Goal: Task Accomplishment & Management: Manage account settings

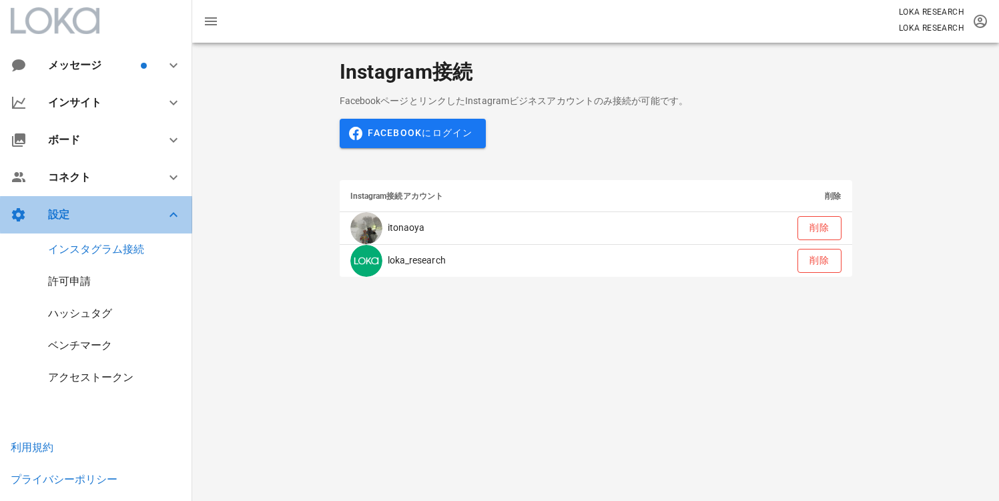
click at [89, 216] on div "設定" at bounding box center [98, 214] width 101 height 13
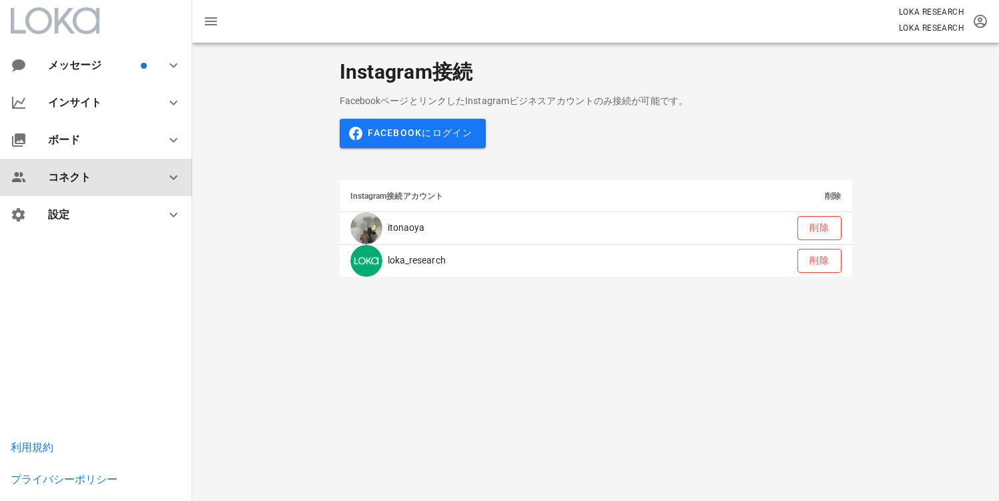
click at [95, 174] on div "コネクト" at bounding box center [98, 177] width 101 height 13
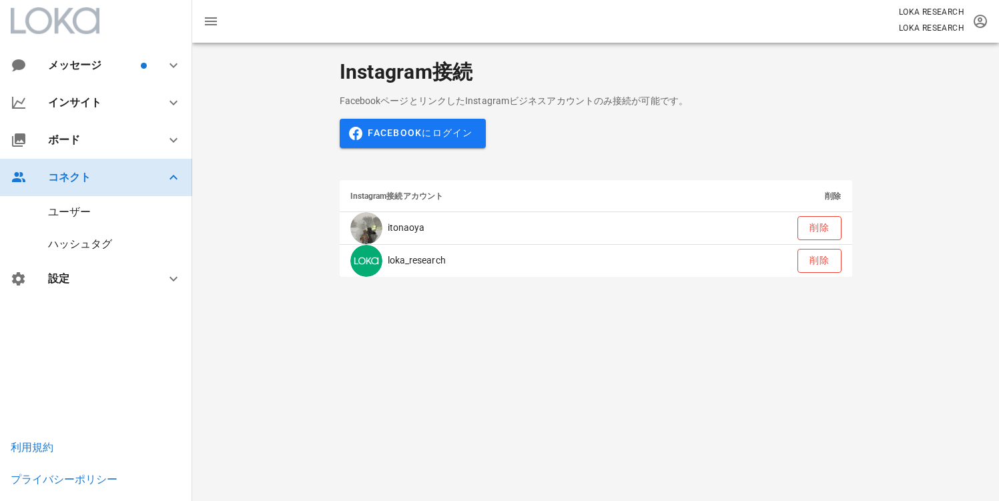
click at [95, 174] on div "コネクト" at bounding box center [98, 177] width 101 height 13
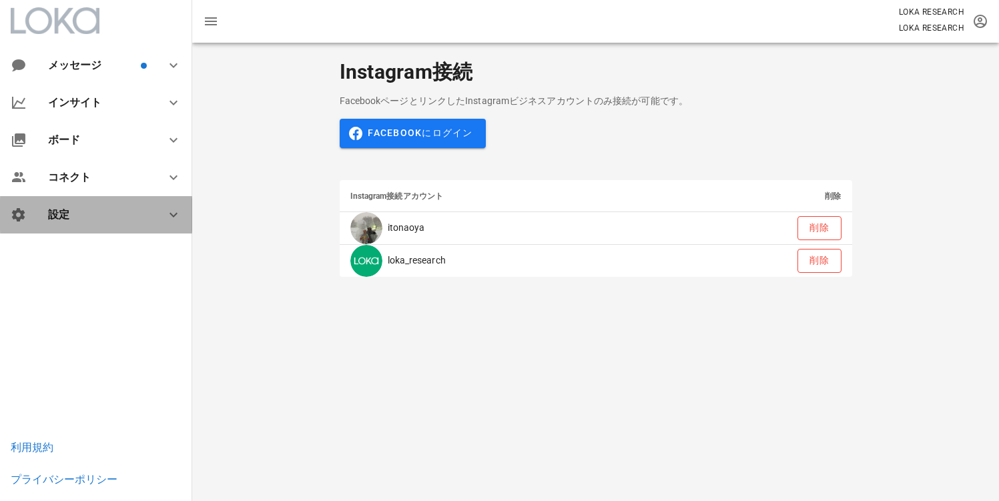
click at [117, 219] on div "設定" at bounding box center [98, 214] width 101 height 13
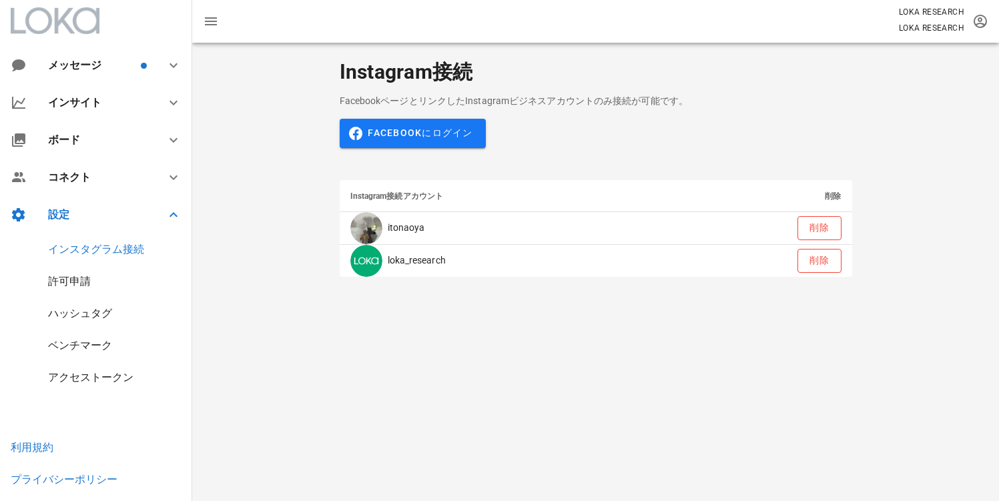
click at [90, 380] on div "アクセストークン" at bounding box center [90, 377] width 85 height 13
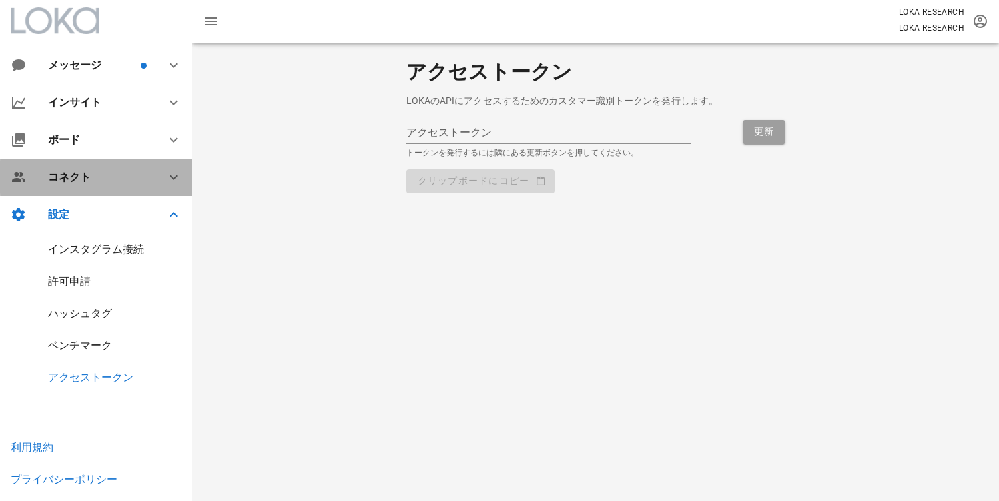
click at [61, 171] on div "コネクト" at bounding box center [98, 177] width 101 height 13
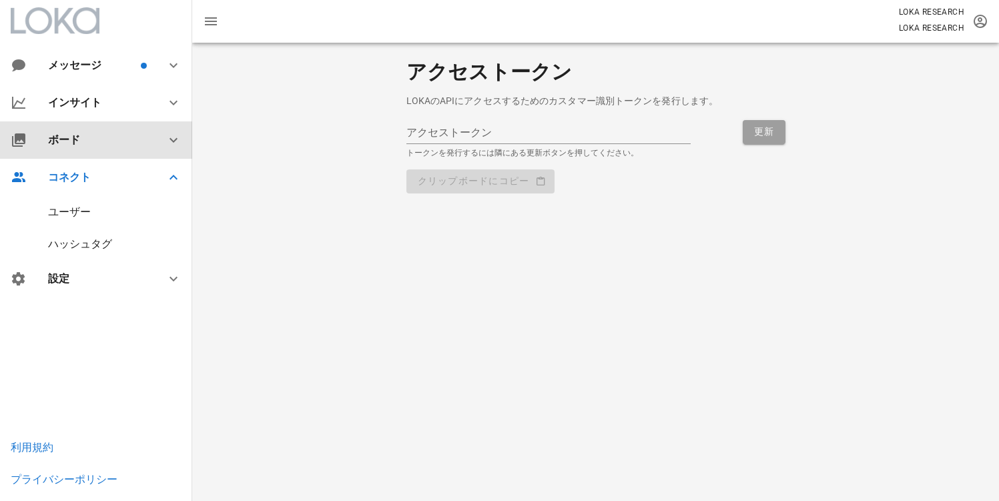
click at [77, 151] on div "ボード" at bounding box center [96, 139] width 192 height 37
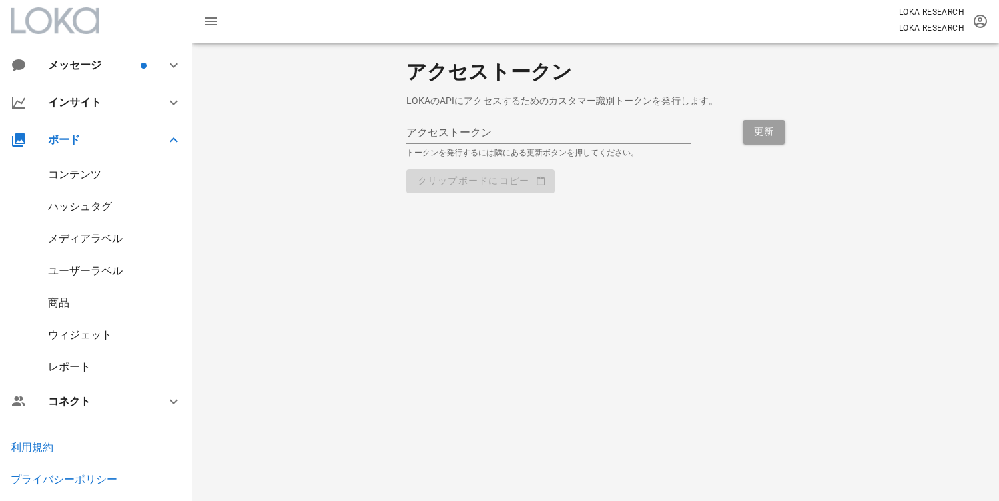
click at [77, 343] on div "ウィジェット" at bounding box center [96, 335] width 192 height 32
click at [83, 336] on div "ウィジェット" at bounding box center [80, 334] width 64 height 13
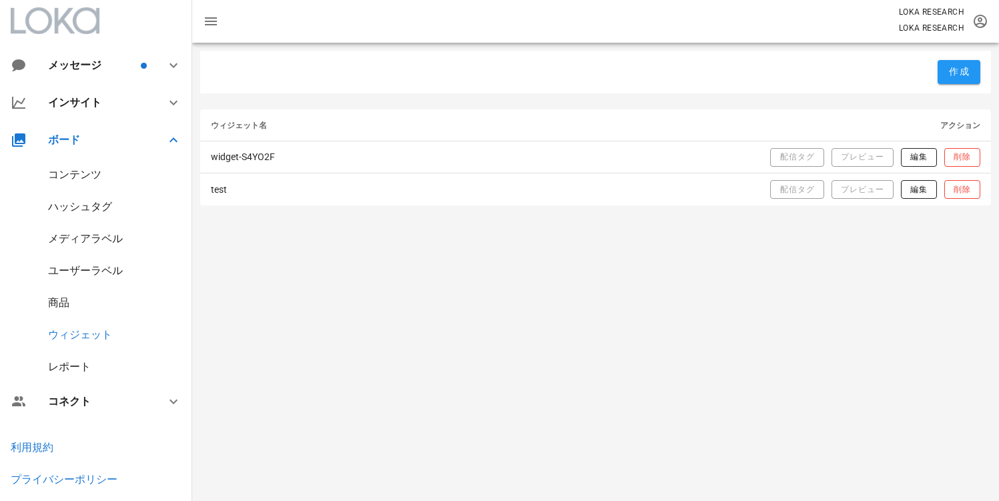
click at [123, 292] on div "商品" at bounding box center [96, 303] width 192 height 32
click at [57, 301] on div "商品" at bounding box center [58, 302] width 21 height 13
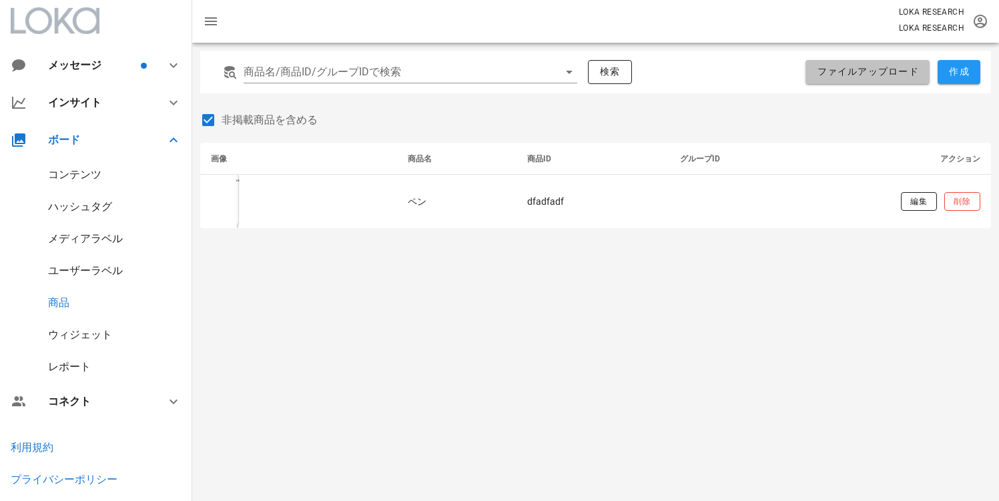
click at [905, 81] on button "ファイルアップロード" at bounding box center [867, 72] width 124 height 24
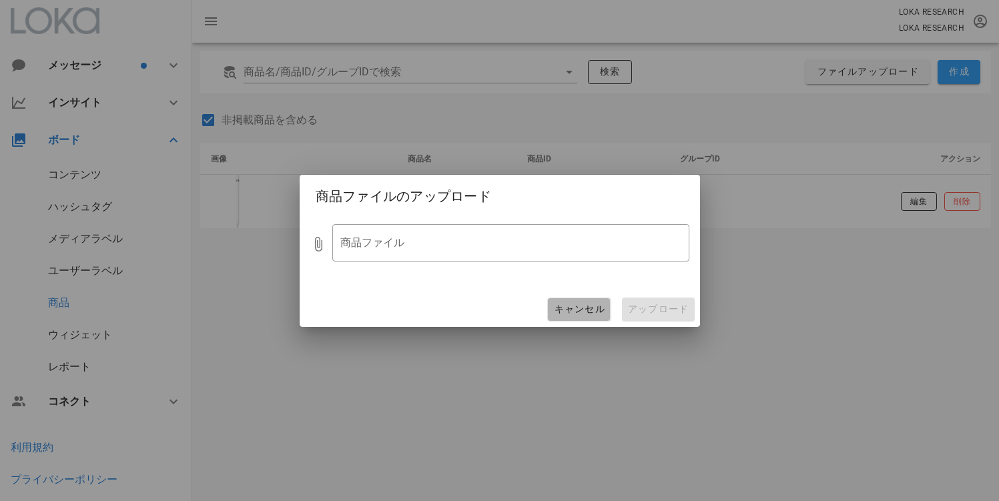
click at [578, 304] on span "キャンセル" at bounding box center [578, 310] width 51 height 12
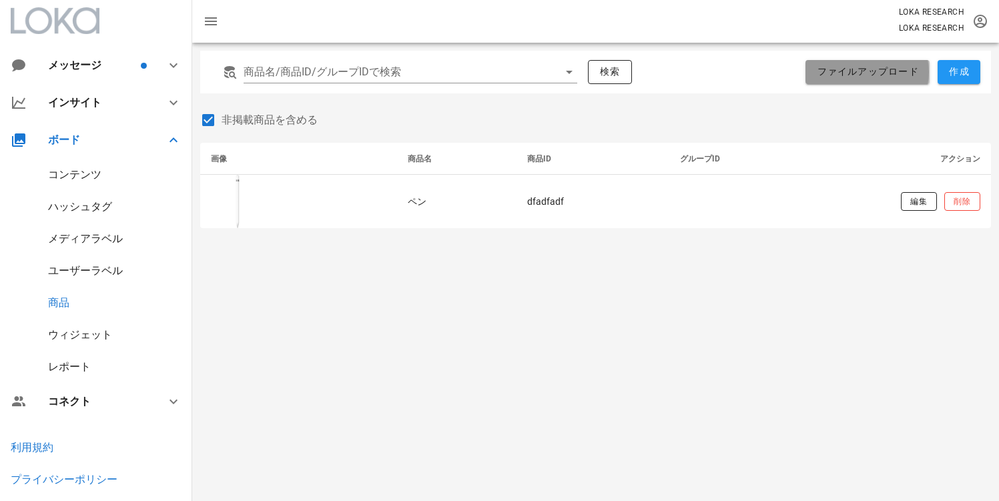
click at [879, 76] on span "ファイルアップロード" at bounding box center [867, 72] width 103 height 12
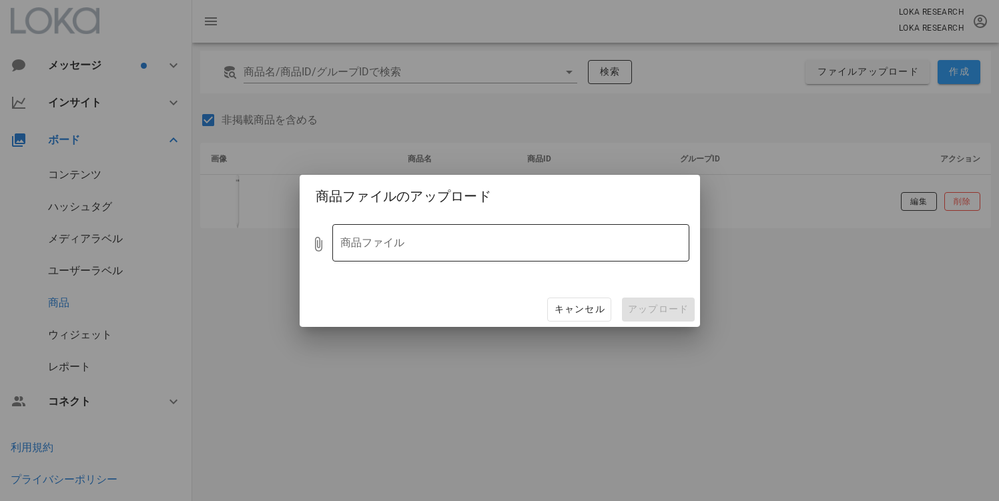
click at [456, 244] on div at bounding box center [501, 242] width 322 height 29
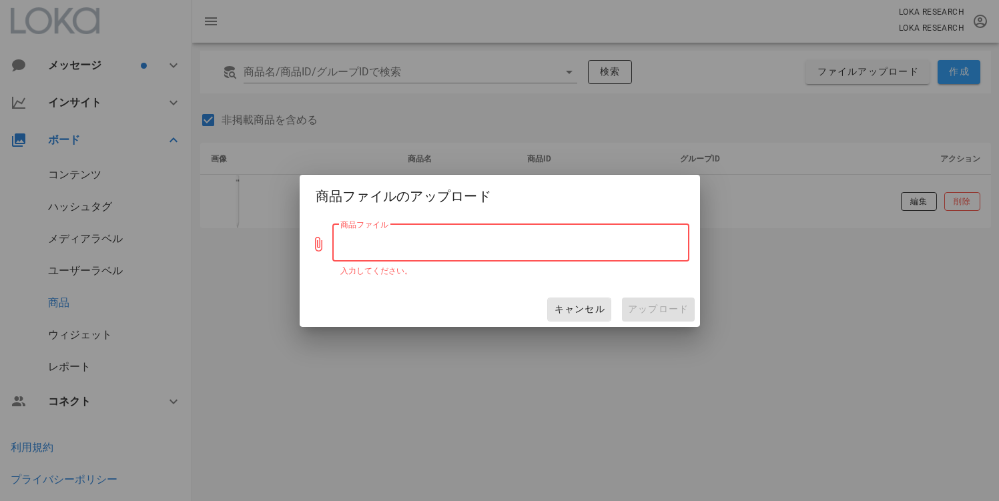
click at [554, 306] on span "キャンセル" at bounding box center [578, 310] width 51 height 12
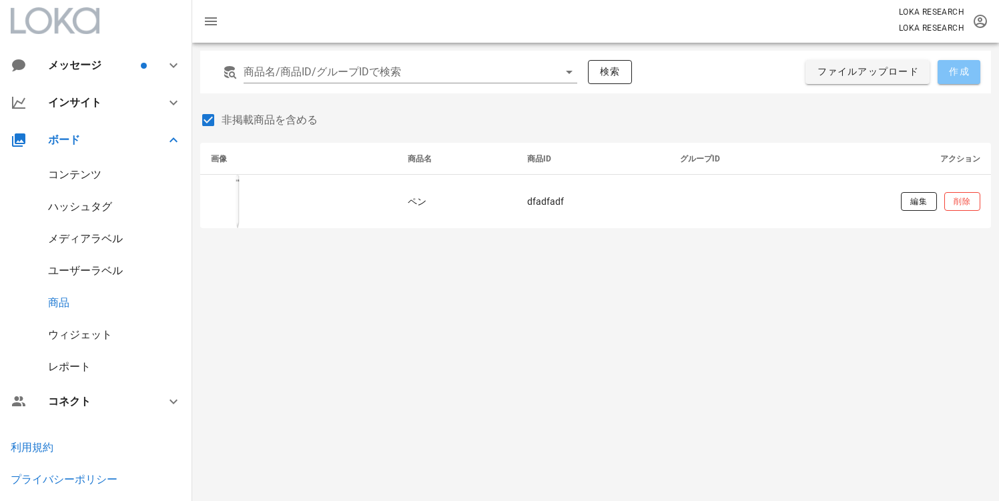
click at [959, 73] on span "作成" at bounding box center [958, 72] width 21 height 12
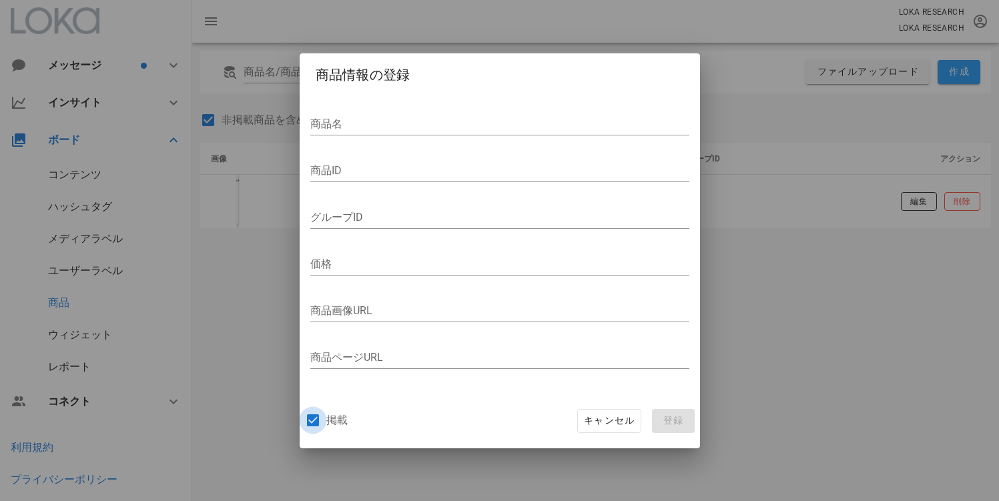
click at [314, 420] on div at bounding box center [313, 420] width 23 height 23
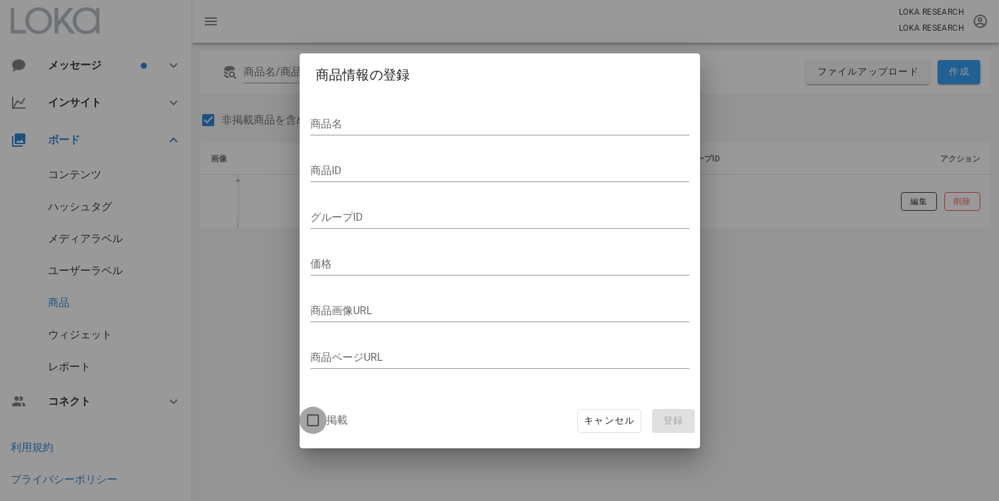
click at [314, 420] on div at bounding box center [313, 420] width 23 height 23
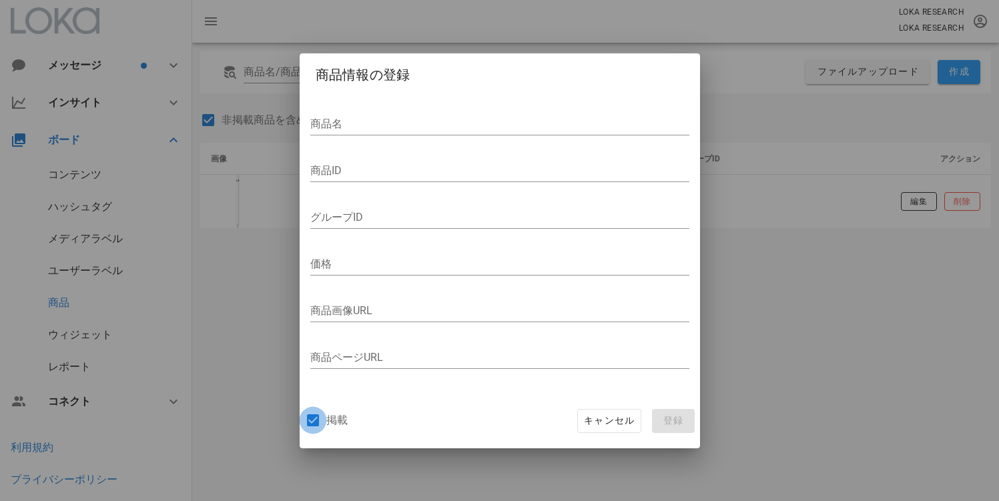
click at [314, 420] on div at bounding box center [313, 420] width 23 height 23
checkbox input "true"
click at [435, 431] on div "掲載 キャンセル 登録" at bounding box center [500, 421] width 400 height 55
click at [592, 418] on span "キャンセル" at bounding box center [608, 421] width 51 height 12
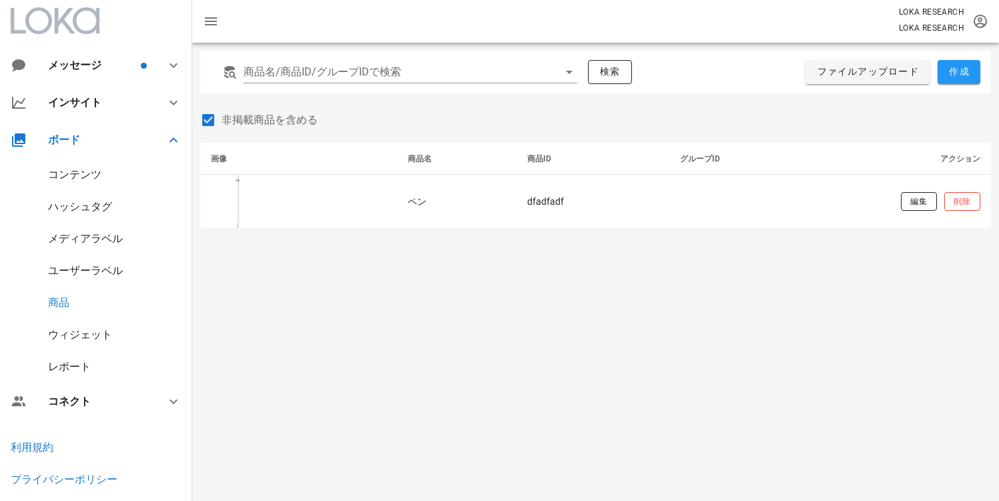
click at [97, 335] on div "ウィジェット" at bounding box center [80, 334] width 64 height 13
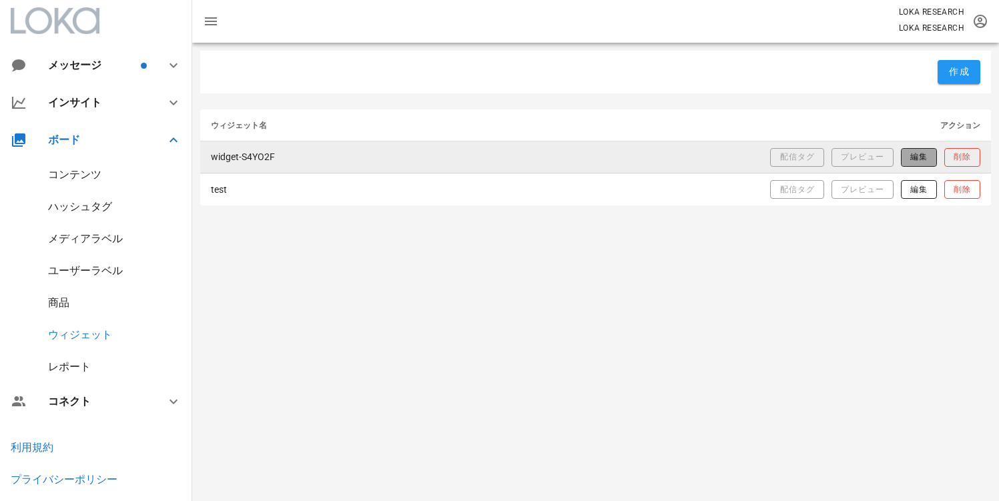
click at [903, 155] on button "編集" at bounding box center [919, 157] width 36 height 19
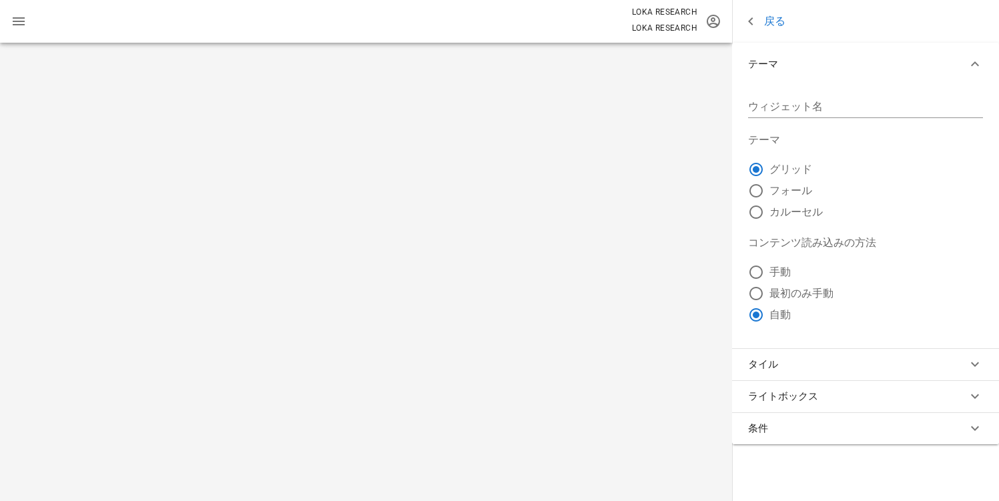
type input "widget-S4YO2F"
radio input "false"
radio input "true"
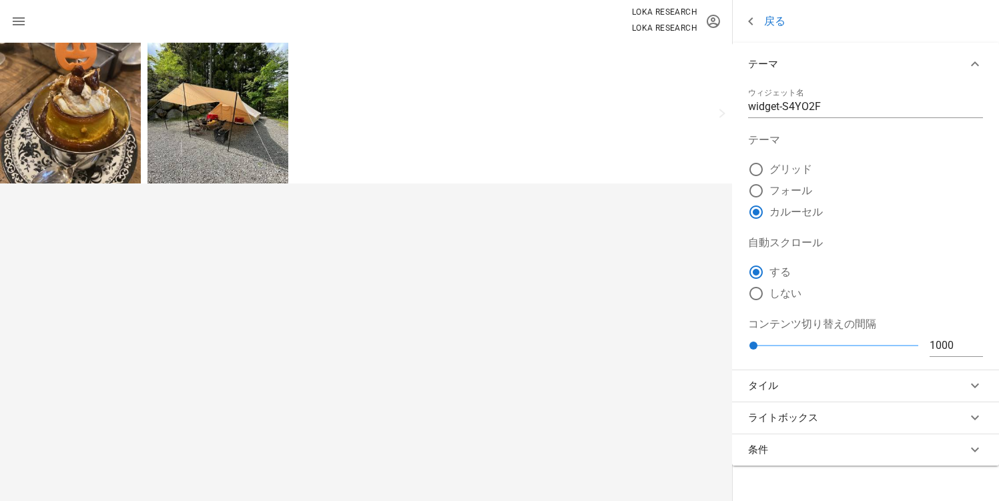
click at [757, 16] on icon at bounding box center [751, 21] width 16 height 16
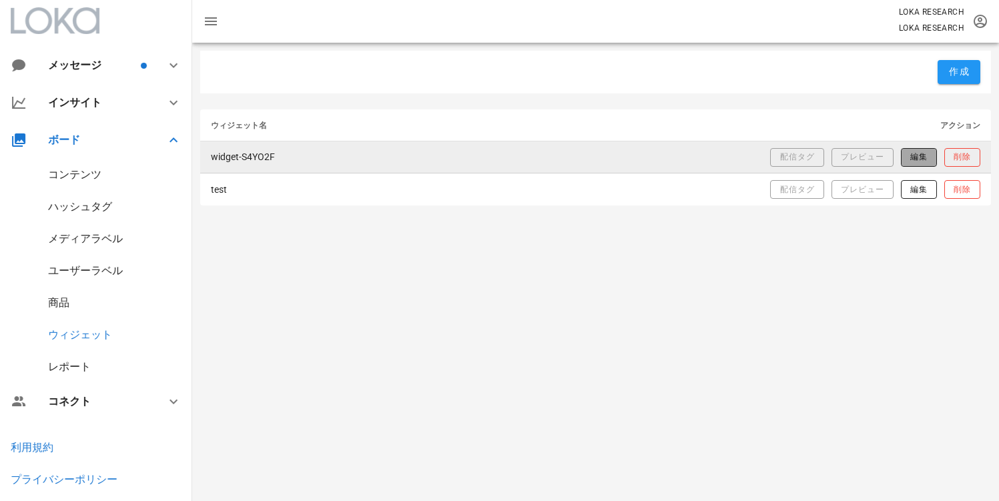
click at [917, 150] on button "編集" at bounding box center [919, 157] width 36 height 19
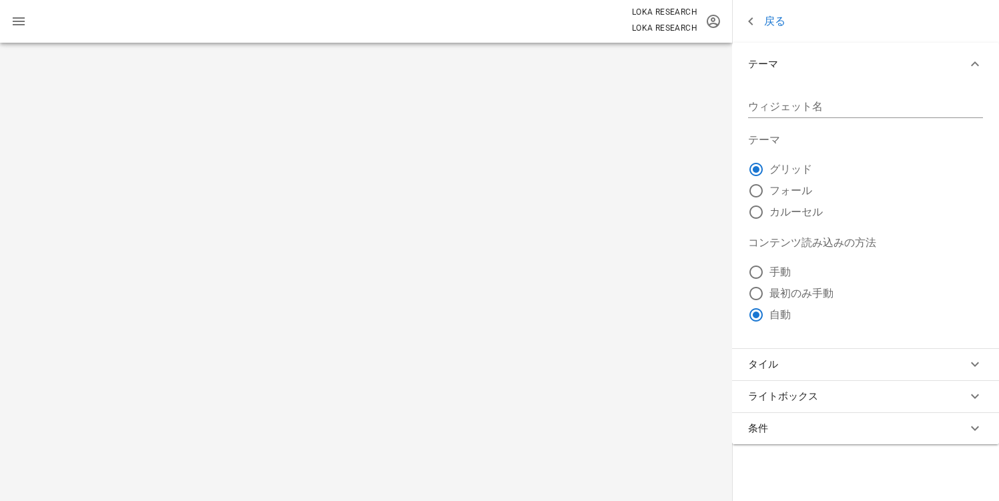
type input "widget-S4YO2F"
radio input "false"
radio input "true"
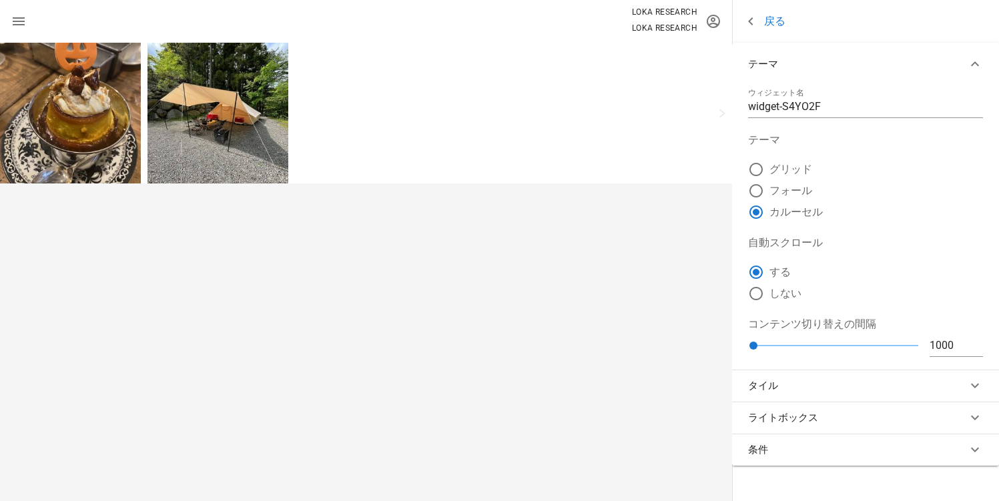
click at [818, 445] on button "条件" at bounding box center [865, 450] width 267 height 32
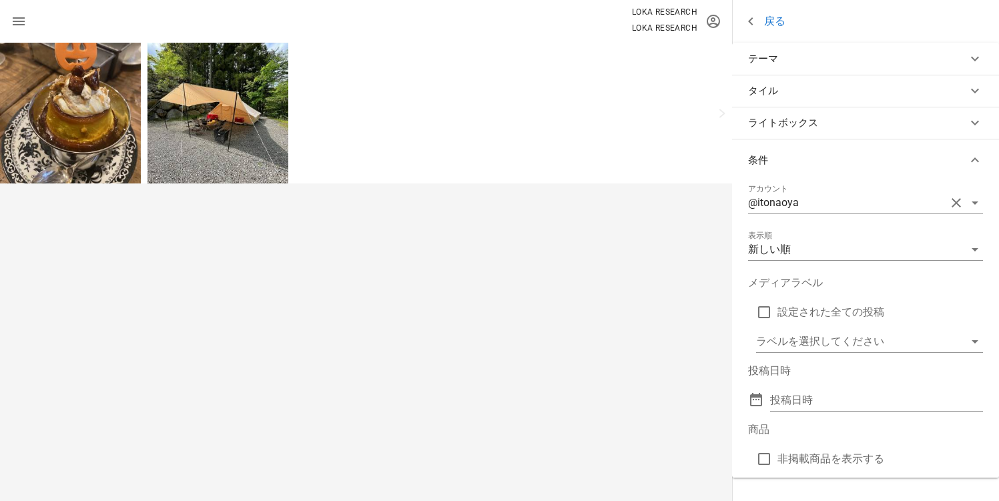
click at [805, 460] on label "非掲載商品を表示する" at bounding box center [880, 458] width 206 height 13
click at [770, 465] on div at bounding box center [764, 459] width 23 height 23
checkbox input "false"
click at [779, 11] on div "戻る" at bounding box center [865, 21] width 267 height 32
click at [769, 18] on link "戻る" at bounding box center [764, 21] width 43 height 17
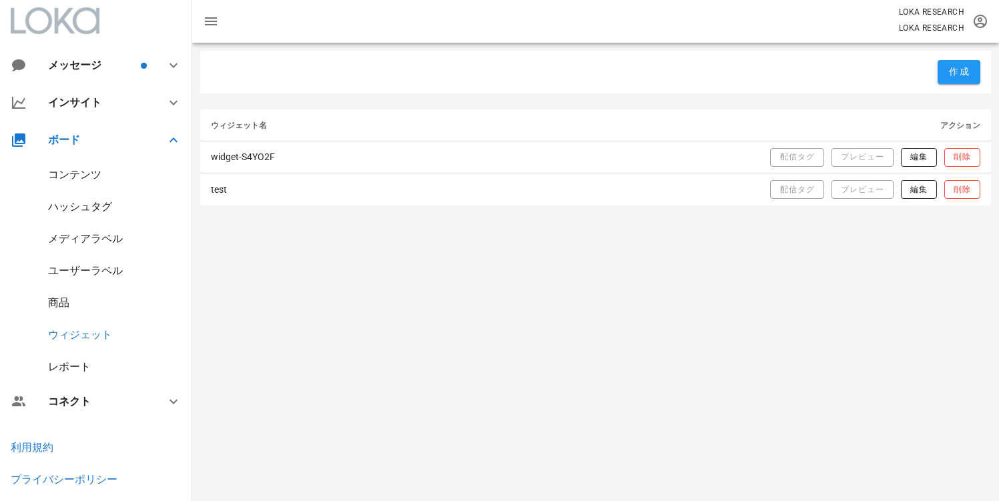
click at [54, 314] on div "商品" at bounding box center [96, 303] width 192 height 32
click at [55, 311] on div "商品" at bounding box center [96, 303] width 192 height 32
click at [56, 308] on div "商品" at bounding box center [58, 302] width 21 height 13
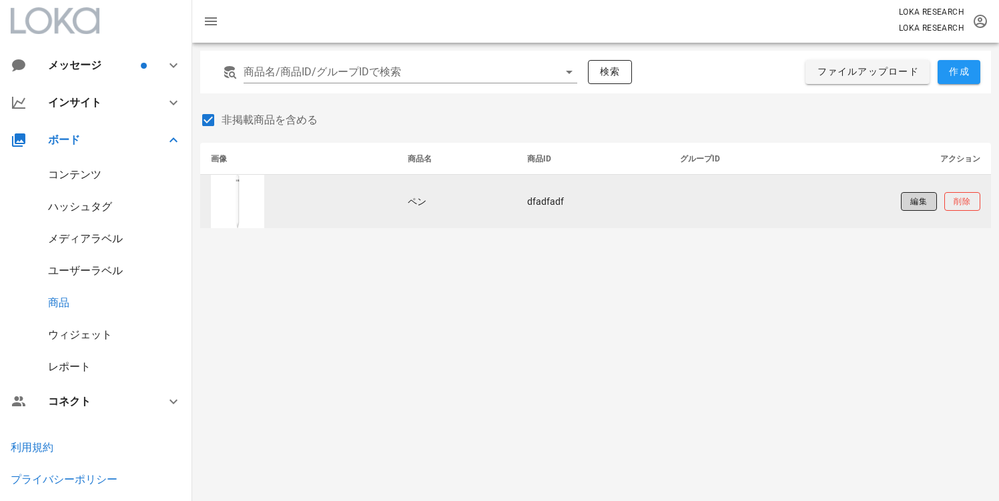
click at [909, 206] on button "編集" at bounding box center [919, 201] width 36 height 19
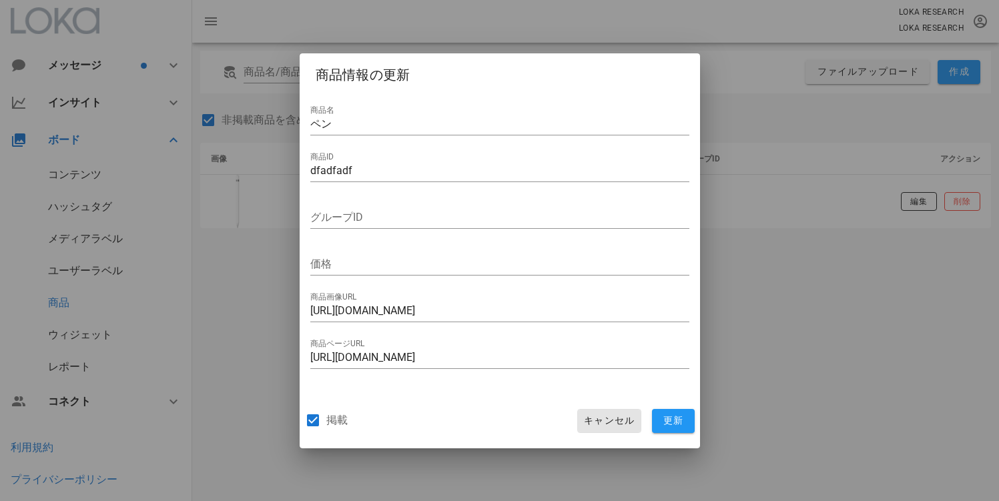
click at [625, 420] on span "キャンセル" at bounding box center [608, 421] width 51 height 12
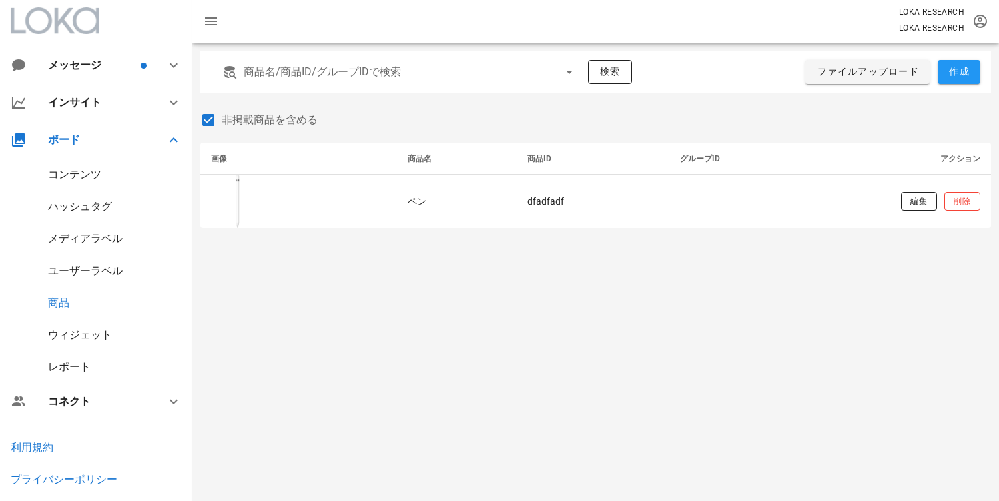
click at [550, 310] on div "商品名/商品ID/グループIDで検索 検索 ファイルアップロード 作成 非掲載商品を含める 画像 商品名 商品ID グループID アクション ペン dfadf…" at bounding box center [595, 272] width 807 height 458
click at [216, 117] on div at bounding box center [208, 120] width 23 height 23
checkbox input "true"
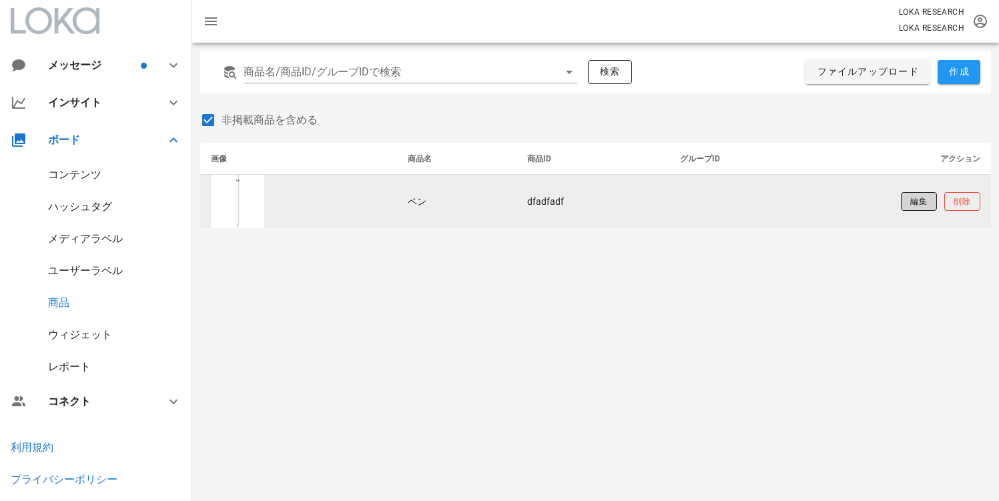
click at [927, 209] on button "編集" at bounding box center [919, 201] width 36 height 19
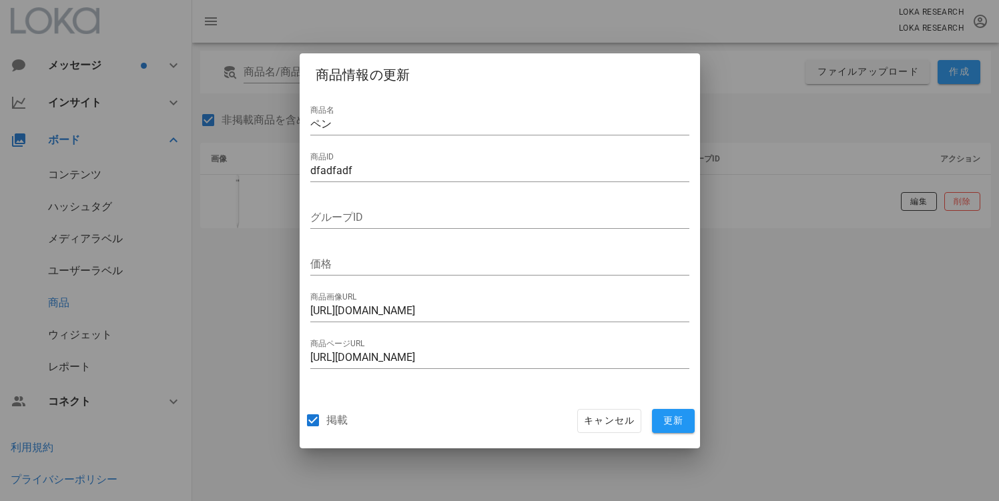
click at [344, 424] on label "掲載" at bounding box center [336, 420] width 21 height 13
checkbox input "true"
click at [630, 417] on span "キャンセル" at bounding box center [608, 421] width 51 height 12
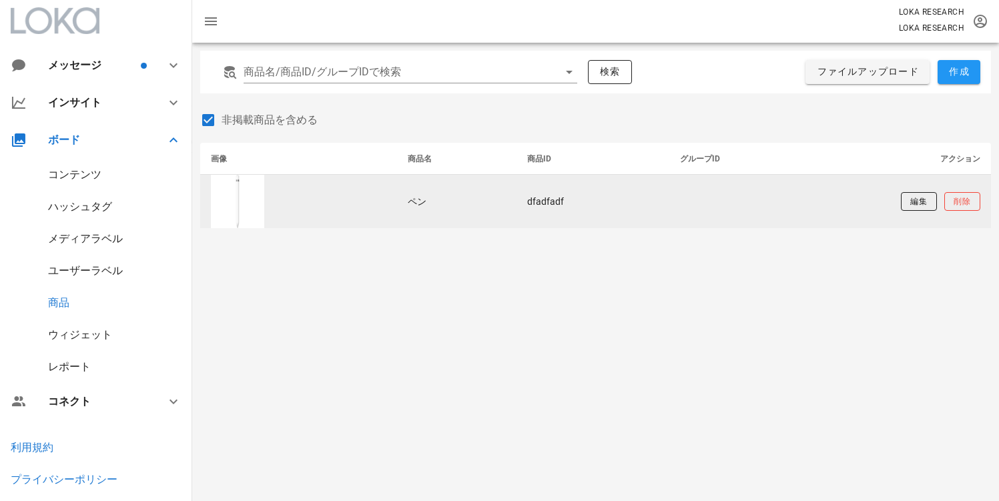
click at [929, 186] on td "編集 削除" at bounding box center [911, 201] width 160 height 53
click at [922, 189] on td "編集 削除" at bounding box center [911, 201] width 160 height 53
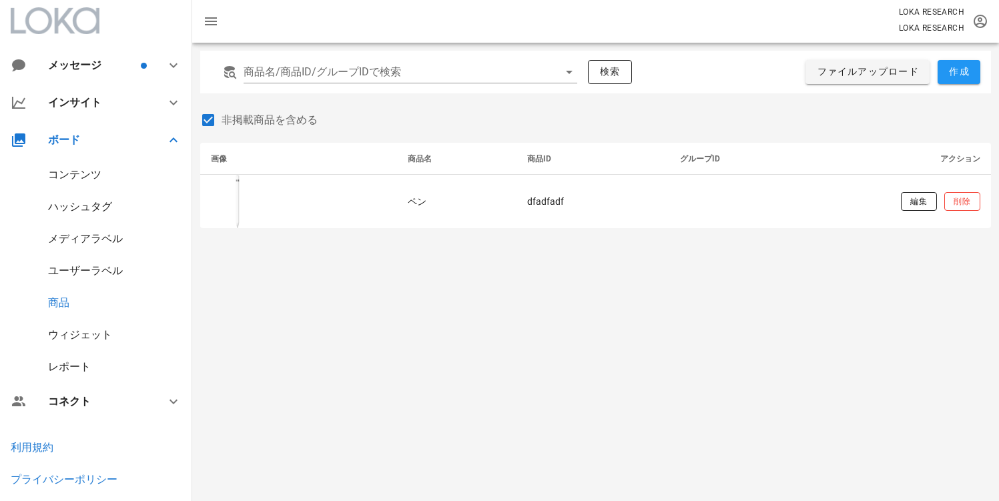
click at [589, 305] on div "商品名/商品ID/グループIDで検索 検索 ファイルアップロード 作成 非掲載商品を含める 画像 商品名 商品ID グループID アクション ペン dfadf…" at bounding box center [595, 272] width 807 height 458
drag, startPoint x: 705, startPoint y: 299, endPoint x: 845, endPoint y: 278, distance: 142.3
click at [707, 299] on div "商品名/商品ID/グループIDで検索 検索 ファイルアップロード 作成 非掲載商品を含める 画像 商品名 商品ID グループID アクション ペン dfadf…" at bounding box center [595, 272] width 807 height 458
click at [99, 329] on div "ウィジェット" at bounding box center [80, 334] width 64 height 13
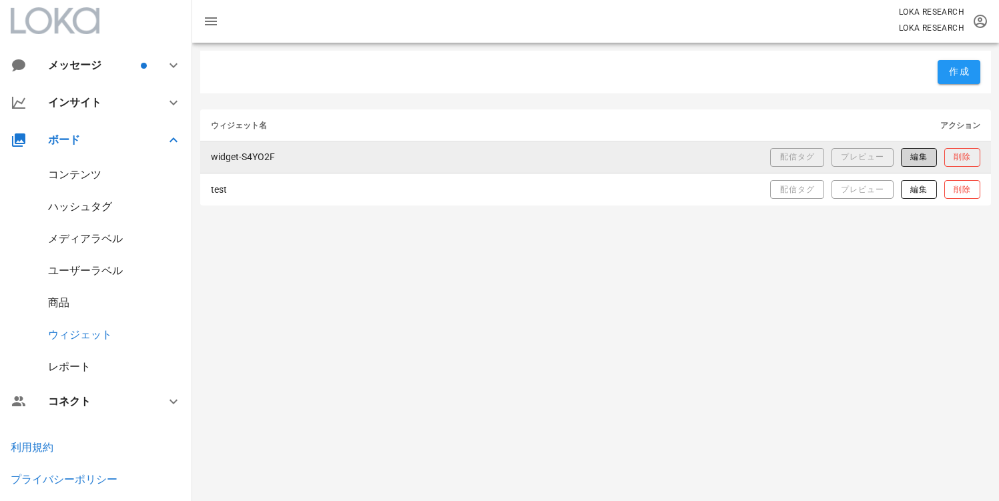
click at [910, 163] on span "編集" at bounding box center [918, 156] width 18 height 11
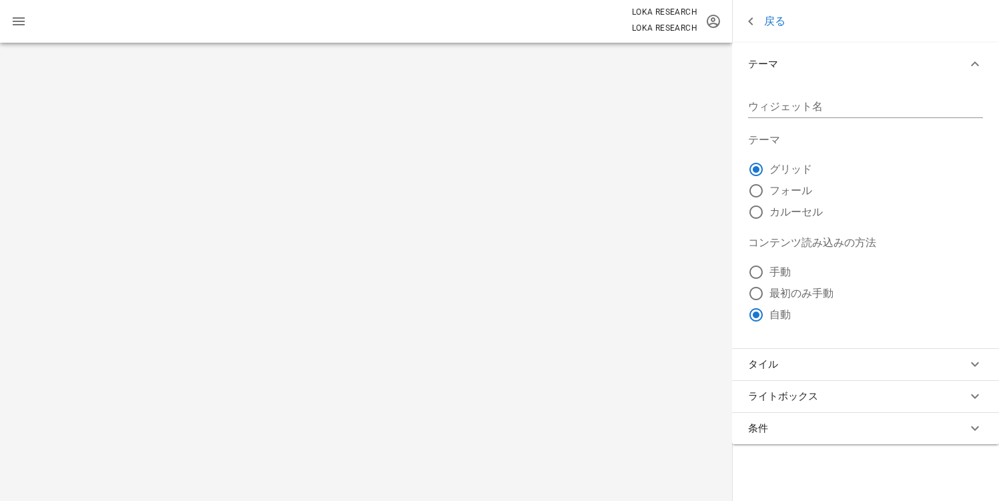
type input "widget-S4YO2F"
radio input "false"
radio input "true"
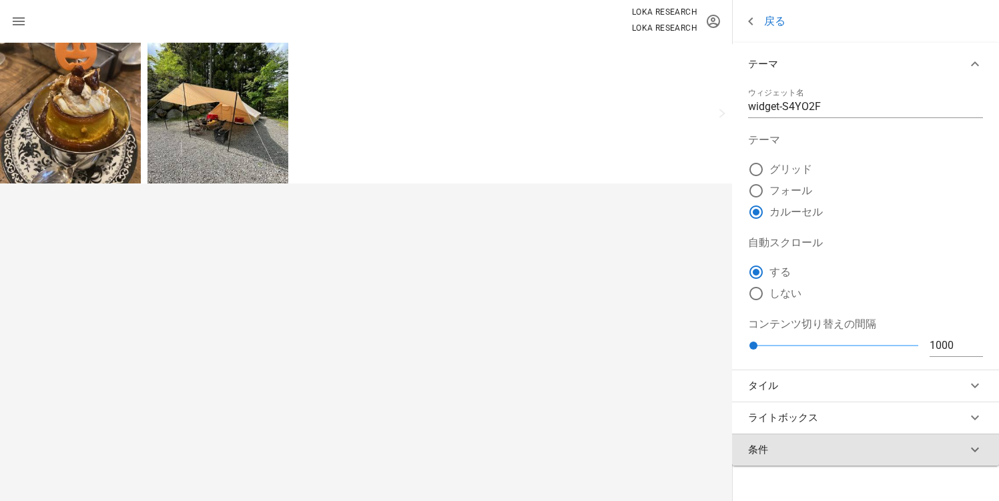
click at [804, 460] on button "条件" at bounding box center [865, 450] width 267 height 32
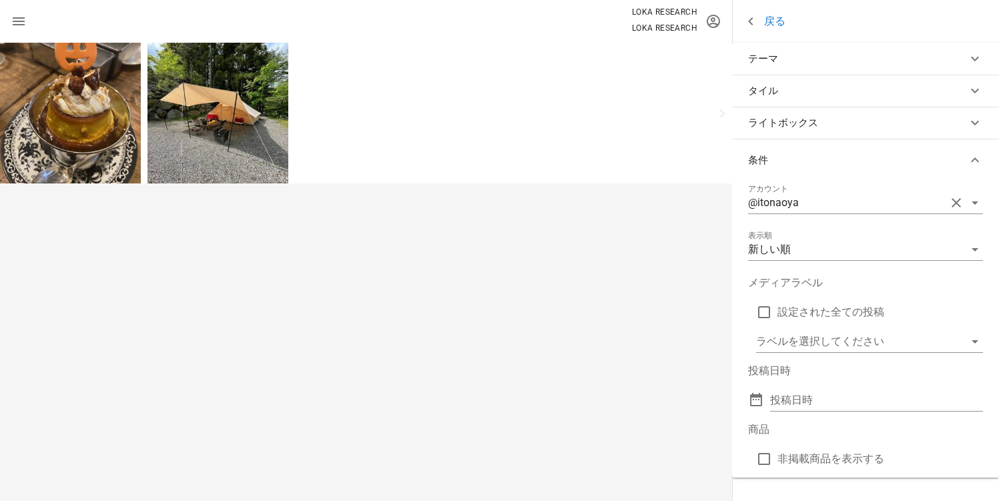
click at [767, 20] on link "戻る" at bounding box center [764, 21] width 43 height 17
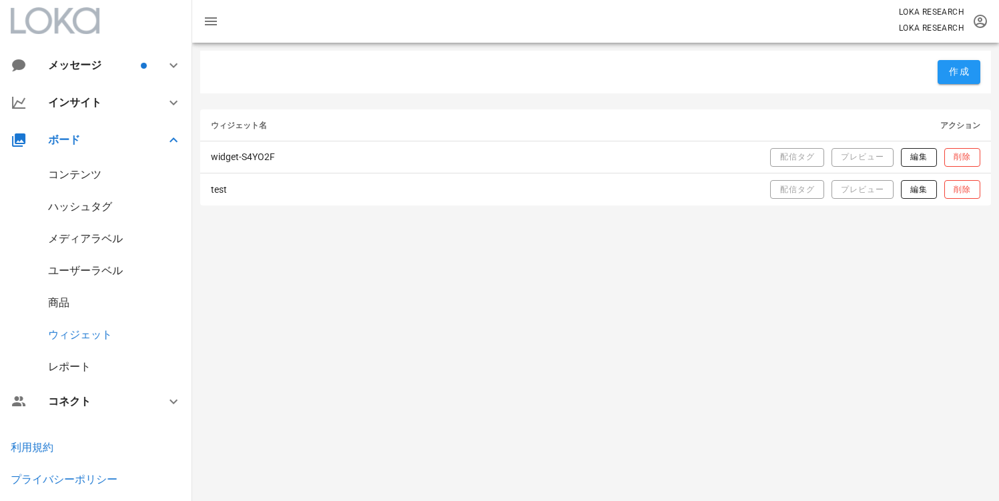
click at [507, 289] on div "作成 ウィジェット名 アクション widget-S4YO2F 配信タグ プレビュー 編集 削除 test 配信タグ プレビュー 編集 削除" at bounding box center [595, 272] width 807 height 458
click at [95, 171] on div "コンテンツ" at bounding box center [74, 174] width 53 height 13
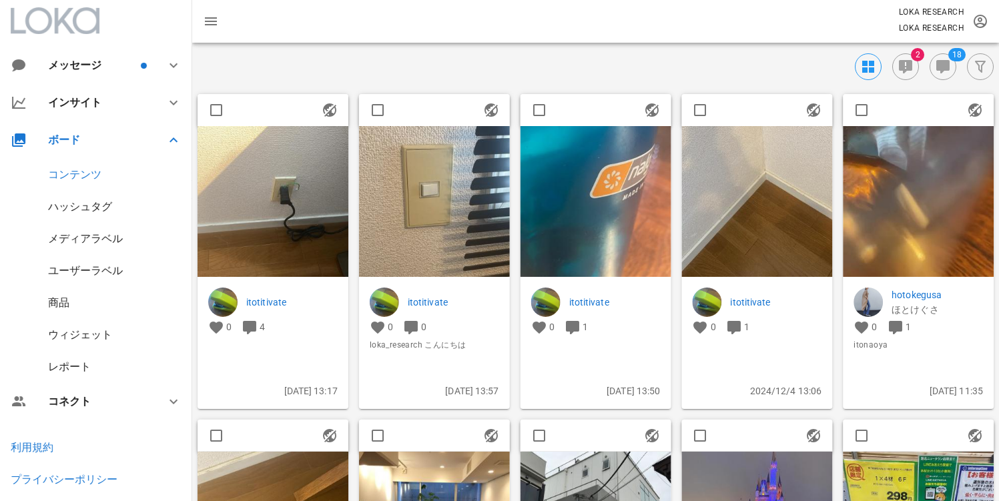
click at [307, 180] on img at bounding box center [273, 201] width 151 height 151
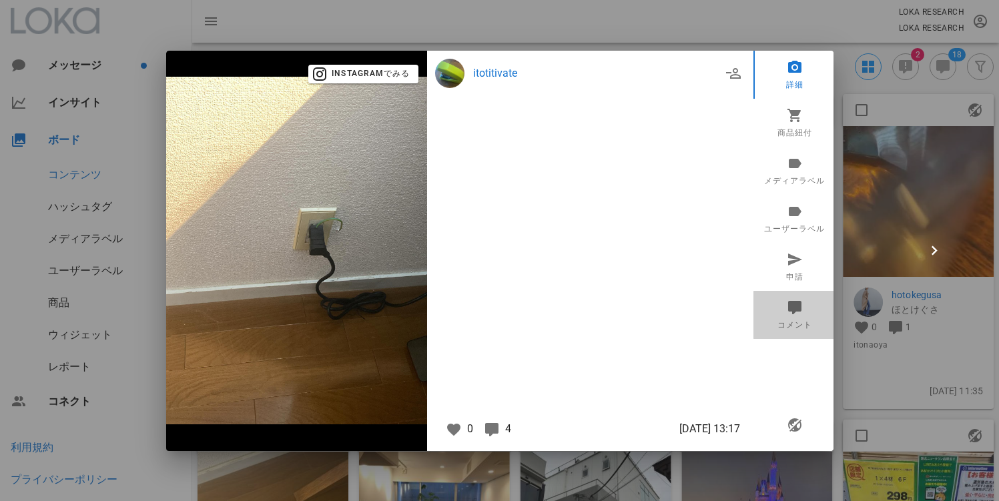
click at [801, 308] on icon at bounding box center [794, 307] width 16 height 16
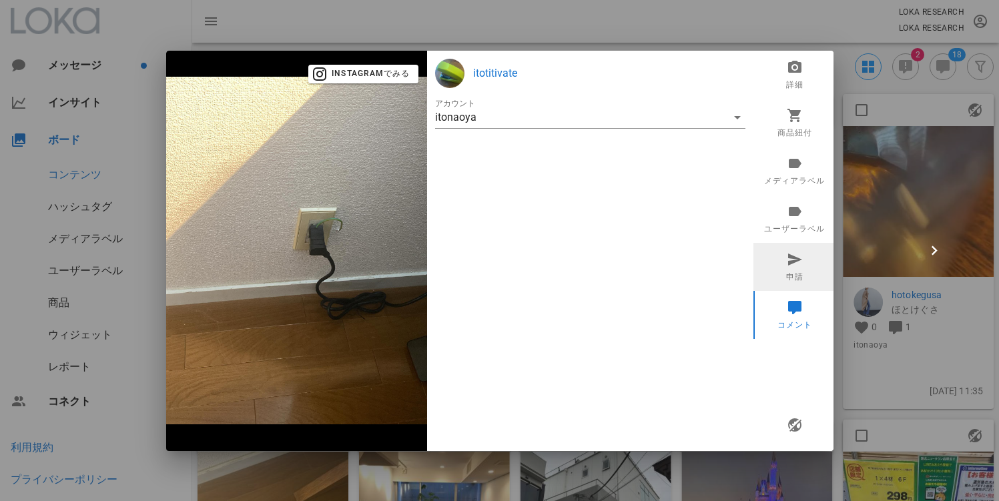
click at [795, 279] on link "申請" at bounding box center [794, 267] width 83 height 48
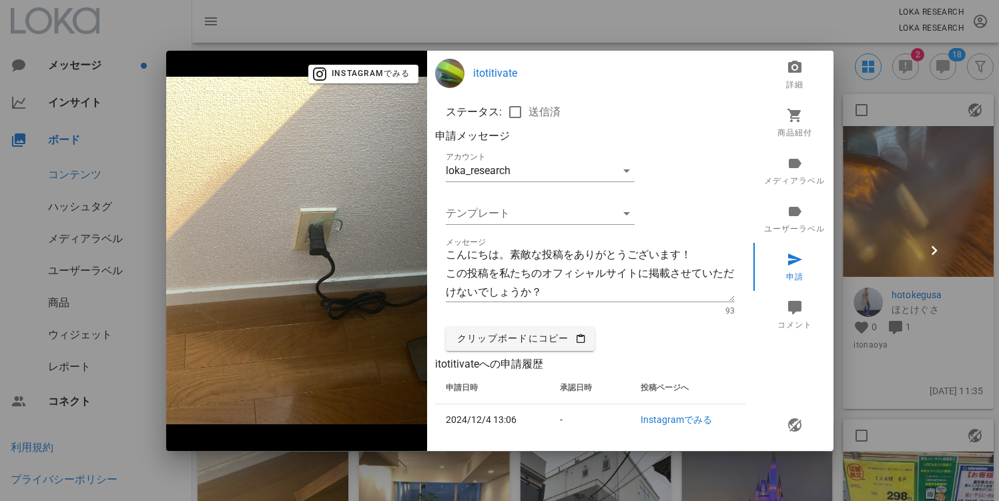
click at [924, 155] on div at bounding box center [499, 250] width 999 height 501
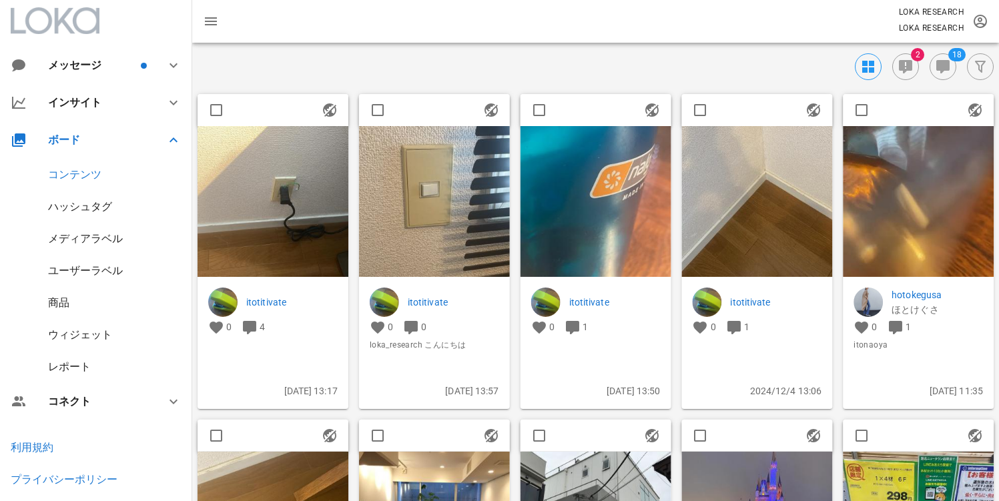
click at [282, 197] on img at bounding box center [273, 201] width 151 height 151
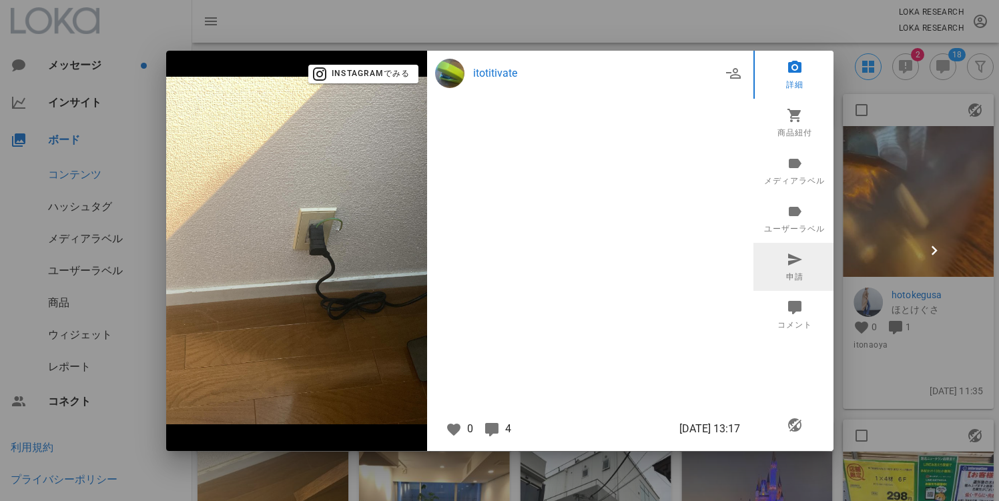
click at [793, 270] on link "申請" at bounding box center [794, 267] width 83 height 48
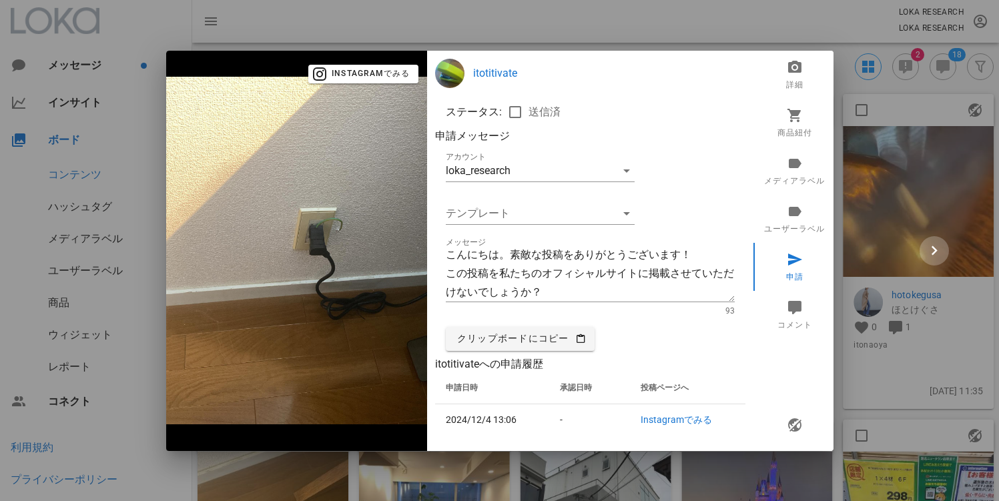
click at [940, 256] on icon "button" at bounding box center [934, 251] width 19 height 19
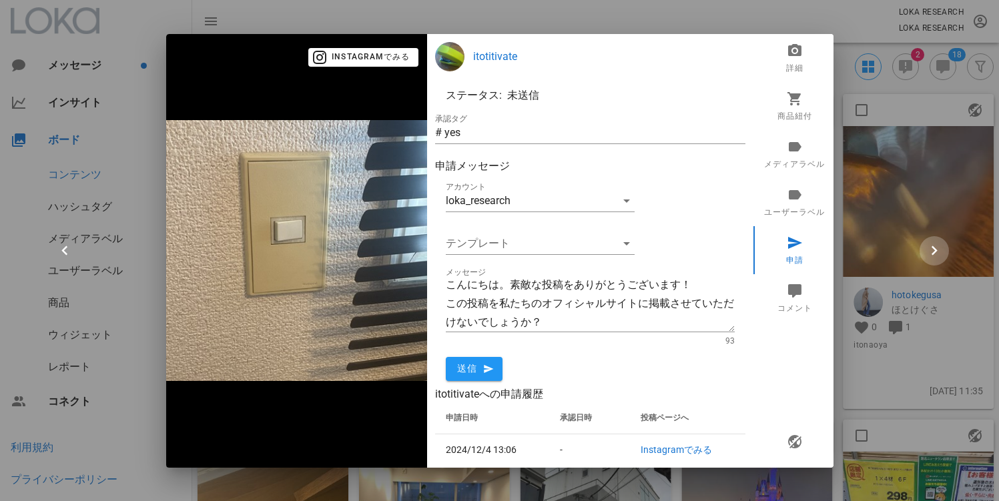
click at [939, 254] on icon "button" at bounding box center [934, 251] width 19 height 19
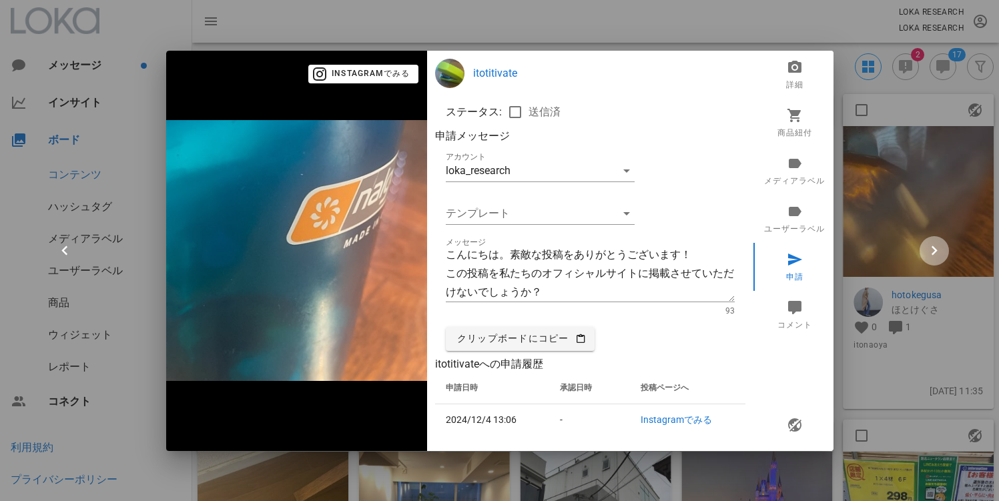
click at [939, 254] on icon "button" at bounding box center [934, 251] width 19 height 19
checkbox input "true"
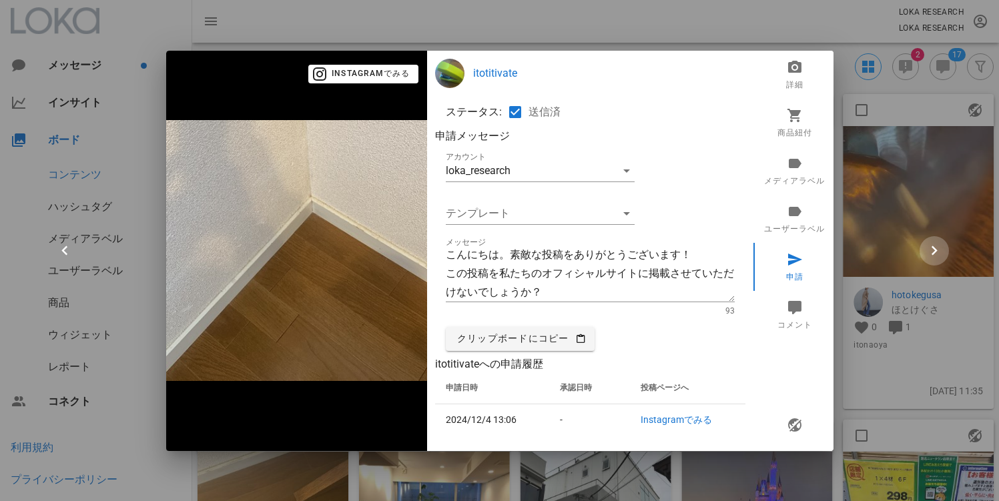
click at [939, 254] on icon "button" at bounding box center [934, 251] width 19 height 19
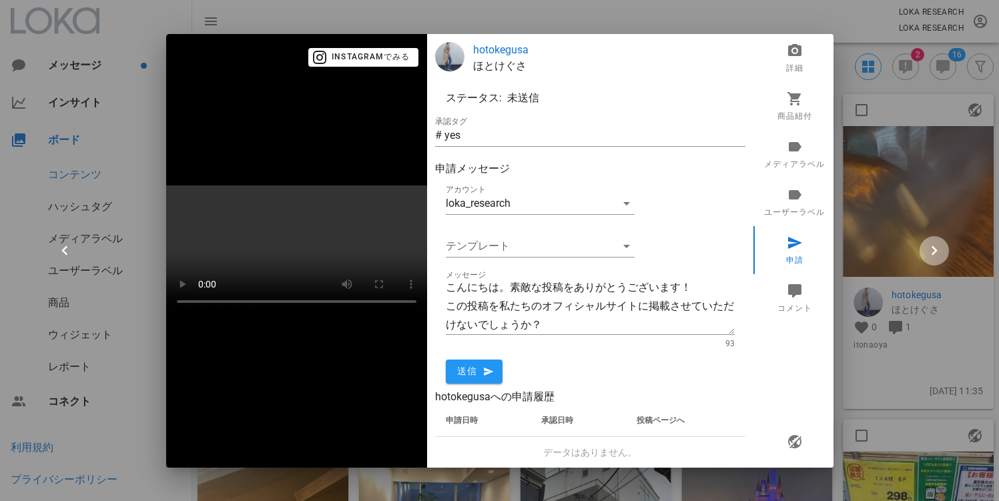
click at [923, 246] on span "button" at bounding box center [933, 251] width 29 height 19
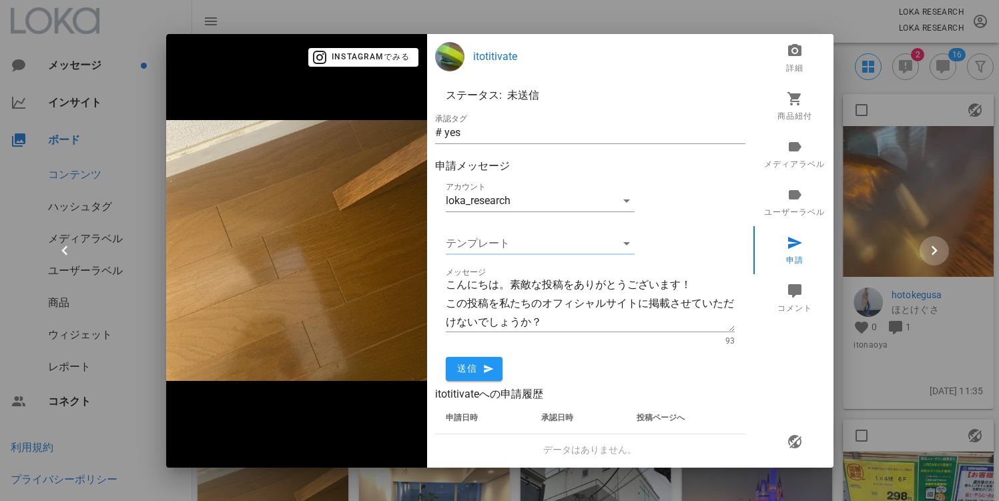
click at [923, 246] on span "button" at bounding box center [933, 251] width 29 height 19
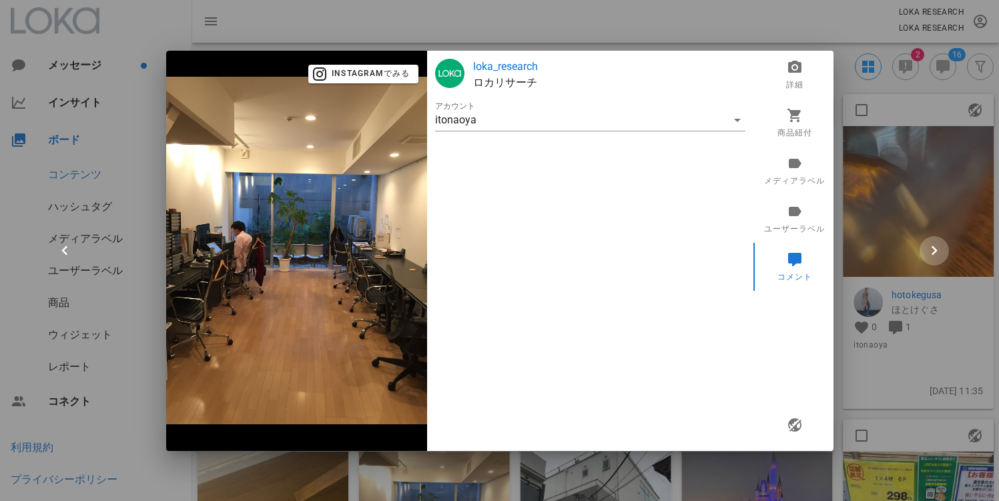
click at [931, 251] on icon "button" at bounding box center [934, 251] width 19 height 19
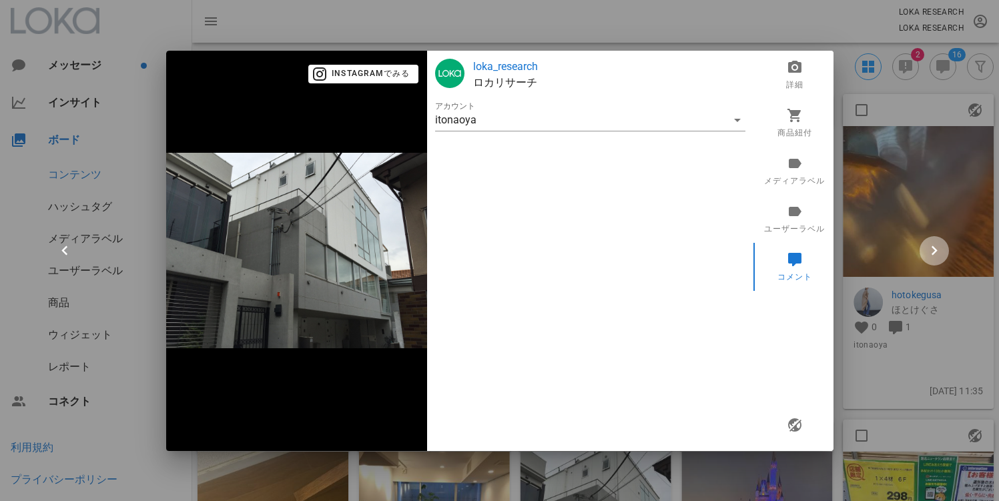
click at [933, 252] on icon "button" at bounding box center [934, 251] width 19 height 19
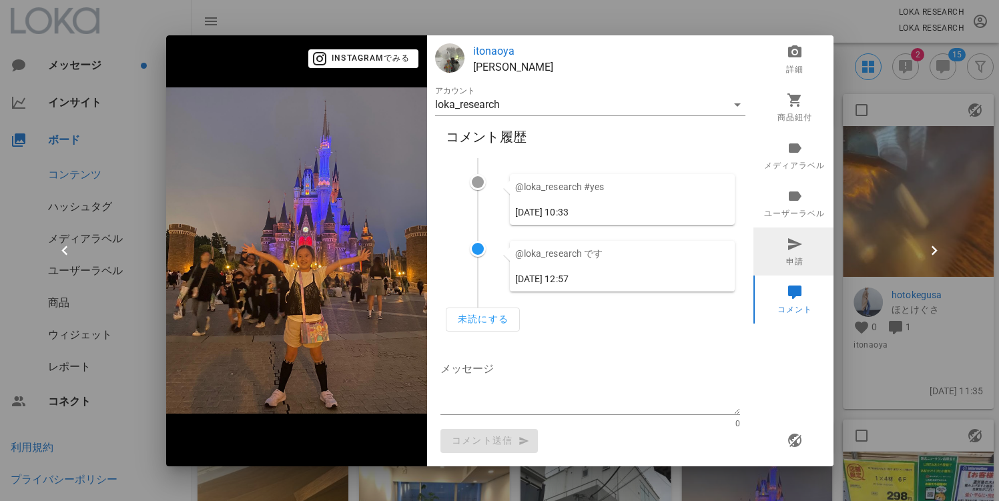
click at [799, 258] on link "申請" at bounding box center [794, 252] width 83 height 48
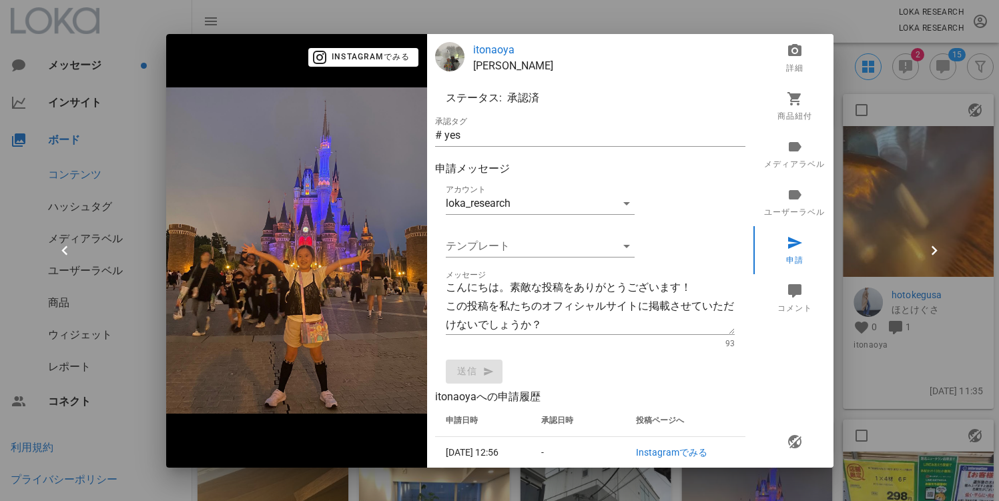
drag, startPoint x: 508, startPoint y: 100, endPoint x: 540, endPoint y: 99, distance: 32.1
click at [540, 99] on div "ステータス: 承認済" at bounding box center [590, 98] width 310 height 32
click at [785, 101] on link "商品紐付" at bounding box center [794, 106] width 83 height 48
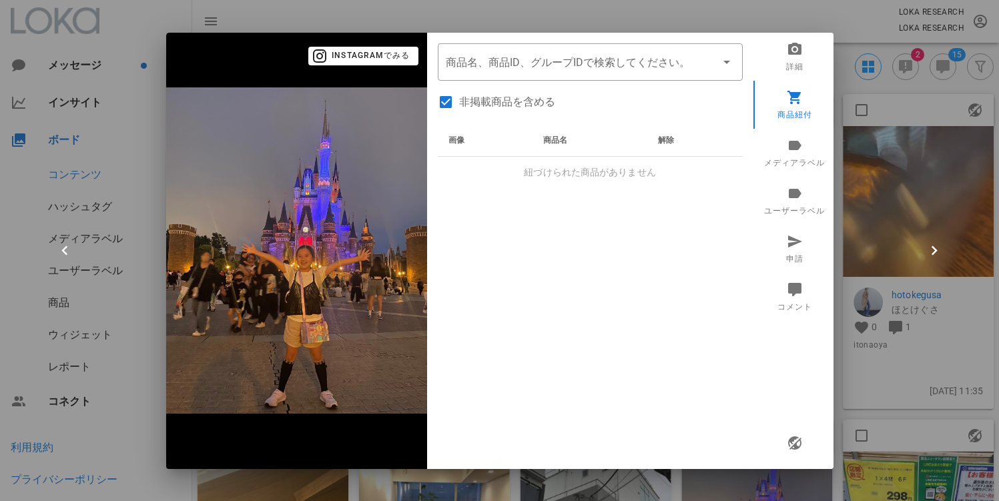
click at [869, 140] on div at bounding box center [499, 250] width 999 height 501
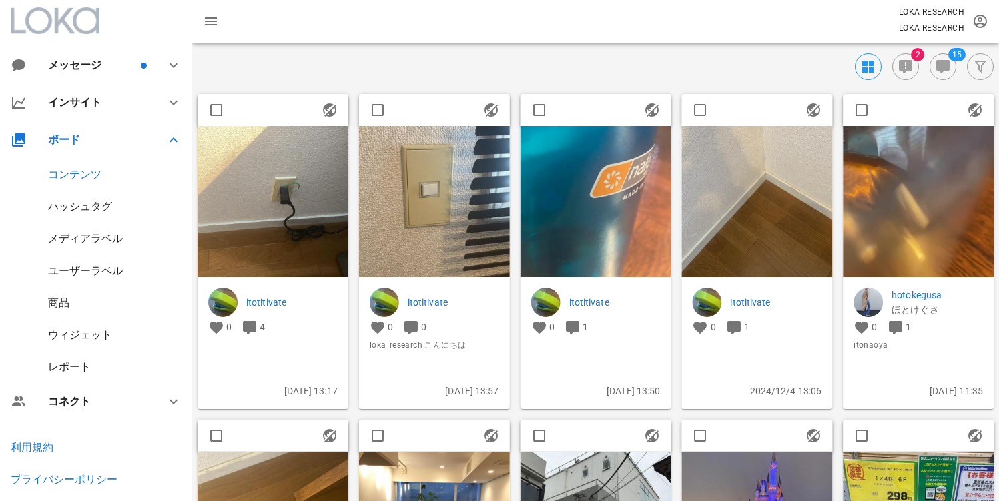
click at [85, 346] on div "ウィジェット" at bounding box center [96, 335] width 192 height 32
click at [89, 336] on div "ウィジェット" at bounding box center [80, 334] width 64 height 13
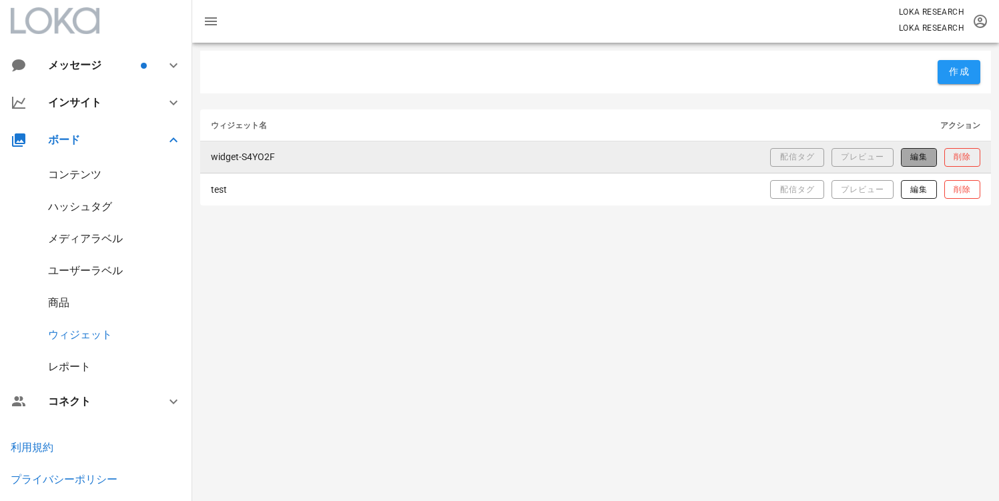
click at [914, 159] on span "編集" at bounding box center [918, 156] width 18 height 11
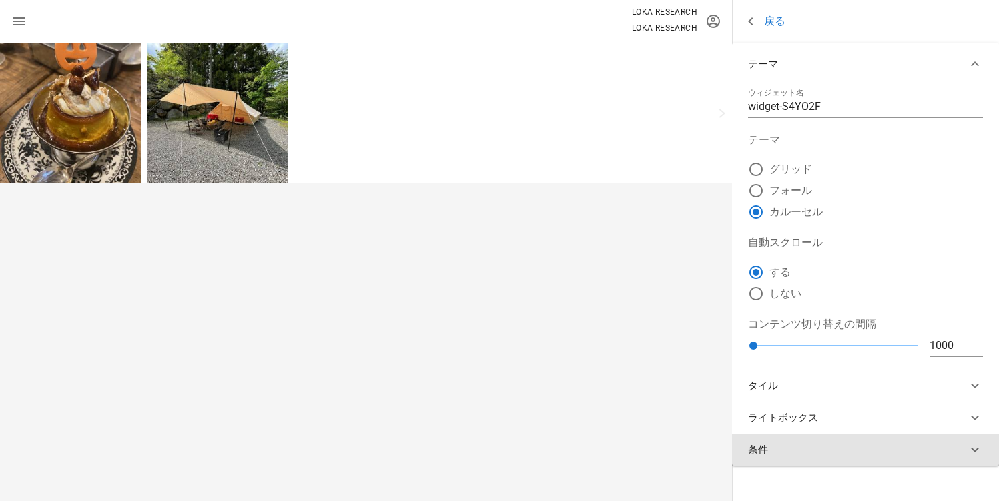
click at [854, 447] on button "条件" at bounding box center [865, 450] width 267 height 32
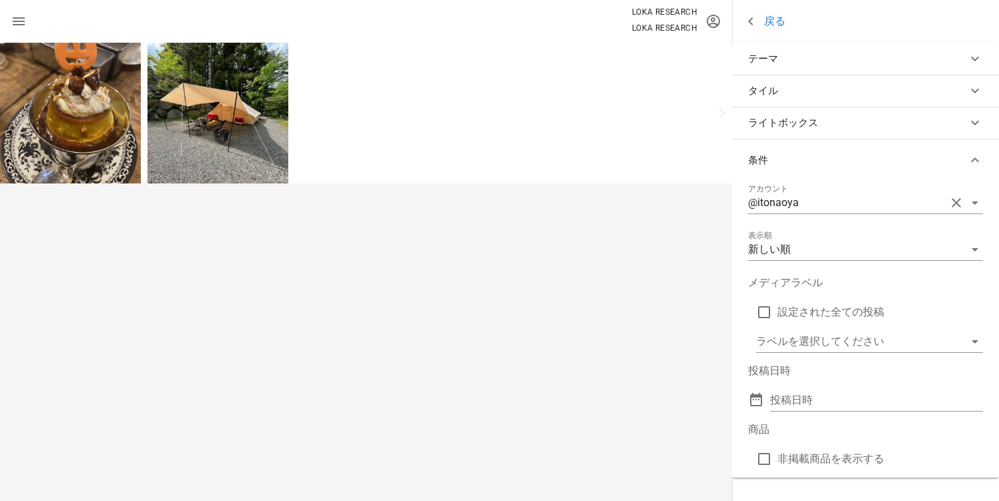
click at [964, 157] on button "条件" at bounding box center [865, 160] width 267 height 43
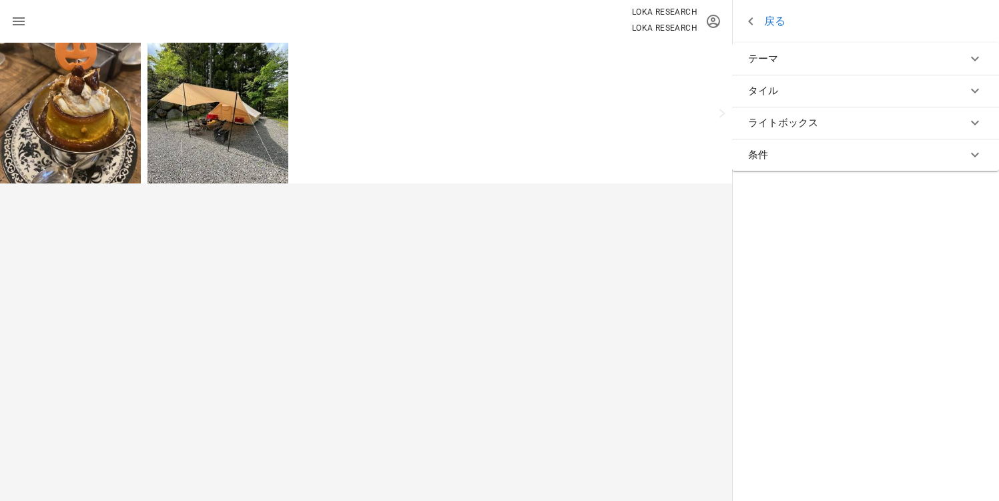
click at [775, 29] on link "戻る" at bounding box center [764, 21] width 43 height 17
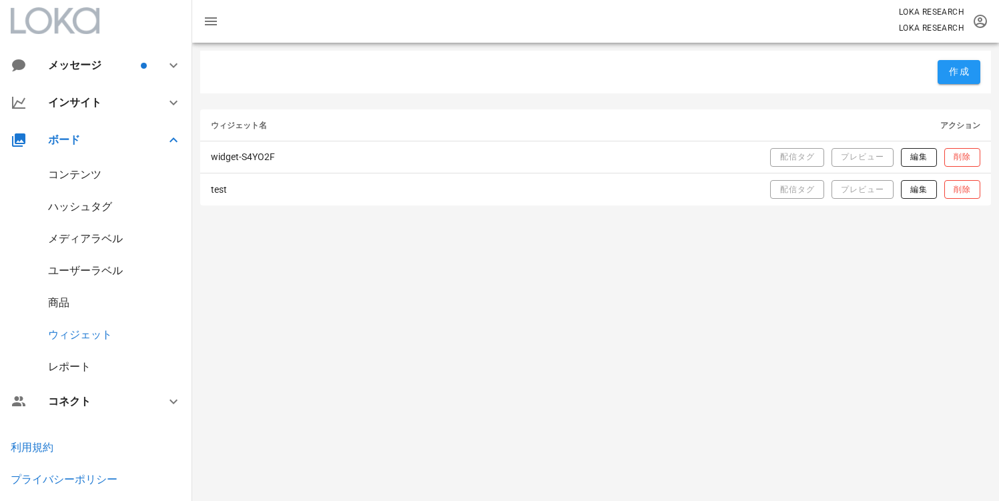
click at [394, 348] on div "作成 ウィジェット名 アクション widget-S4YO2F 配信タグ プレビュー 編集 削除 test 配信タグ プレビュー 編集 削除" at bounding box center [595, 272] width 807 height 458
click at [80, 163] on div "コンテンツ" at bounding box center [96, 175] width 192 height 32
click at [80, 171] on div "コンテンツ" at bounding box center [74, 174] width 53 height 13
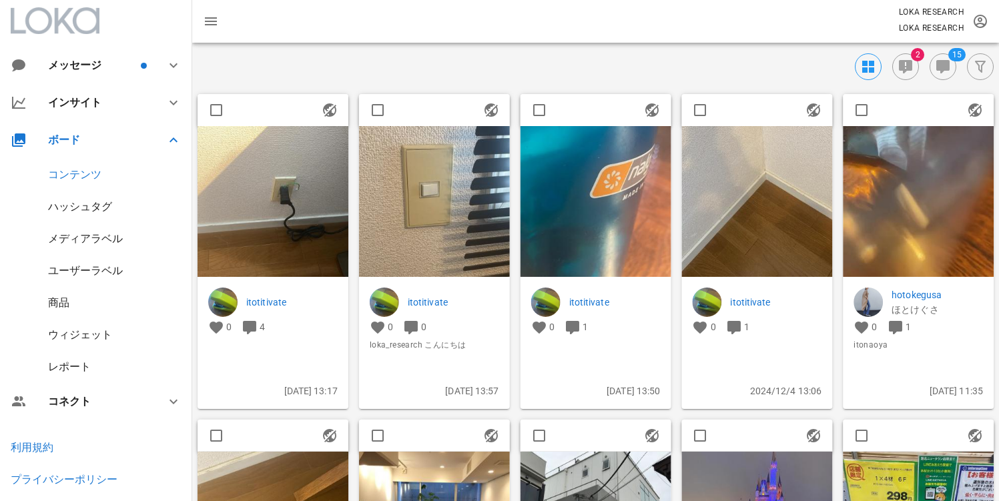
click at [286, 226] on img at bounding box center [273, 201] width 151 height 151
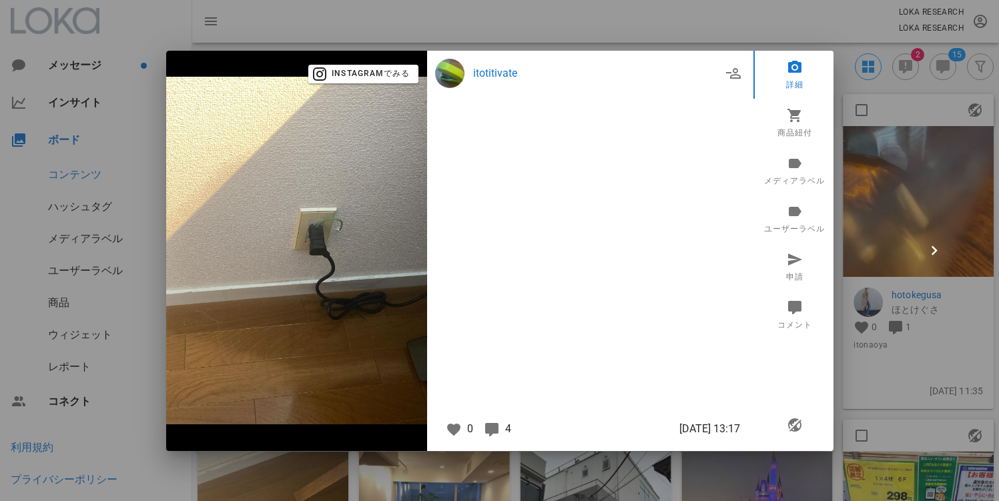
click at [637, 33] on div at bounding box center [499, 250] width 999 height 501
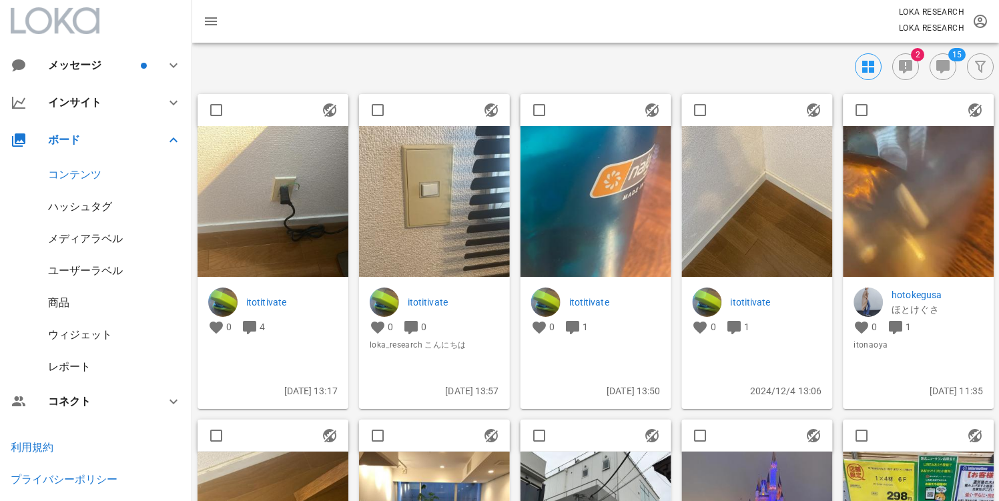
click at [287, 171] on img at bounding box center [273, 201] width 151 height 151
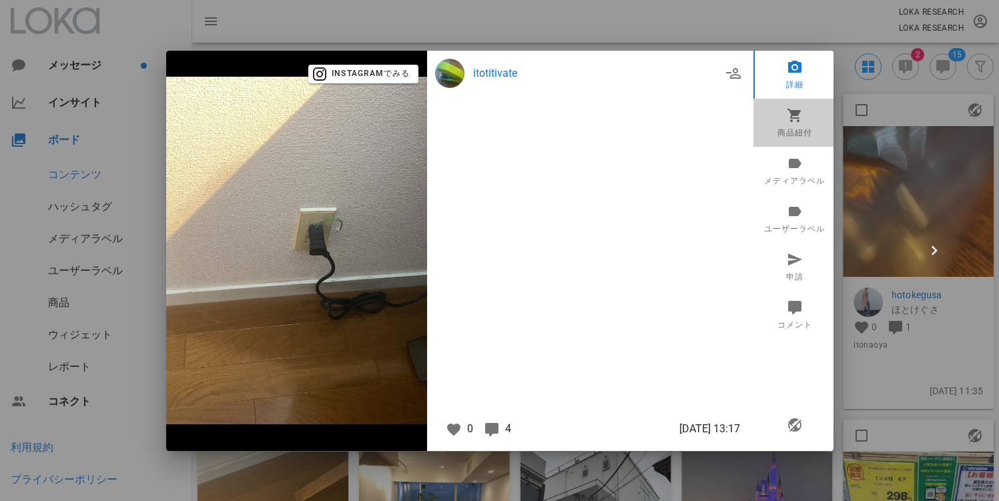
click at [775, 129] on link "商品紐付" at bounding box center [794, 123] width 83 height 48
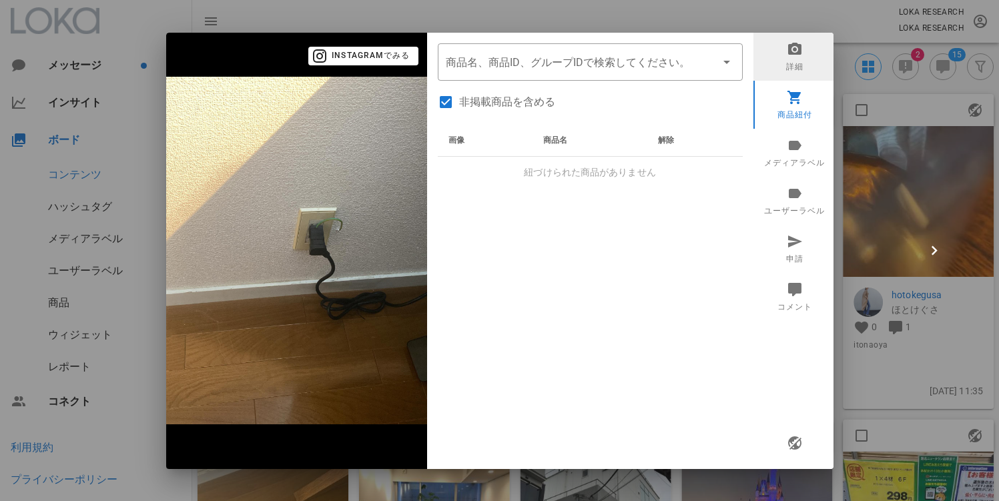
click at [789, 67] on link "詳細" at bounding box center [794, 57] width 83 height 48
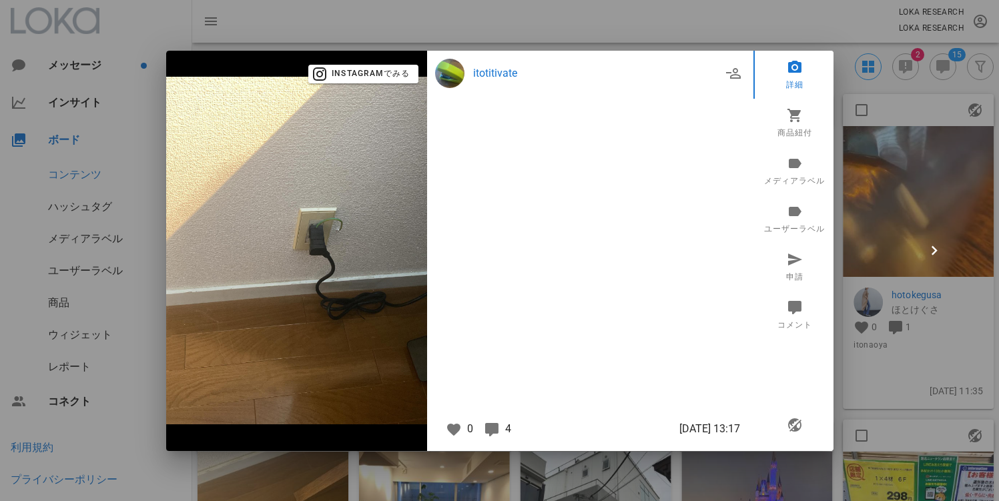
click at [674, 30] on div at bounding box center [499, 250] width 999 height 501
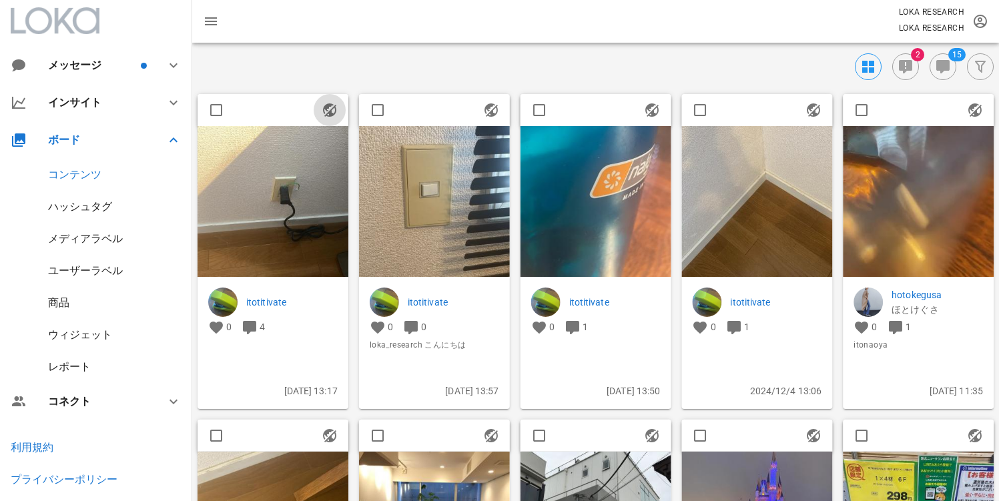
click at [326, 107] on icon "button" at bounding box center [330, 110] width 16 height 16
click at [335, 111] on icon "button" at bounding box center [330, 110] width 16 height 16
click at [289, 65] on div "15 2" at bounding box center [592, 66] width 801 height 27
click at [302, 189] on img at bounding box center [273, 201] width 151 height 151
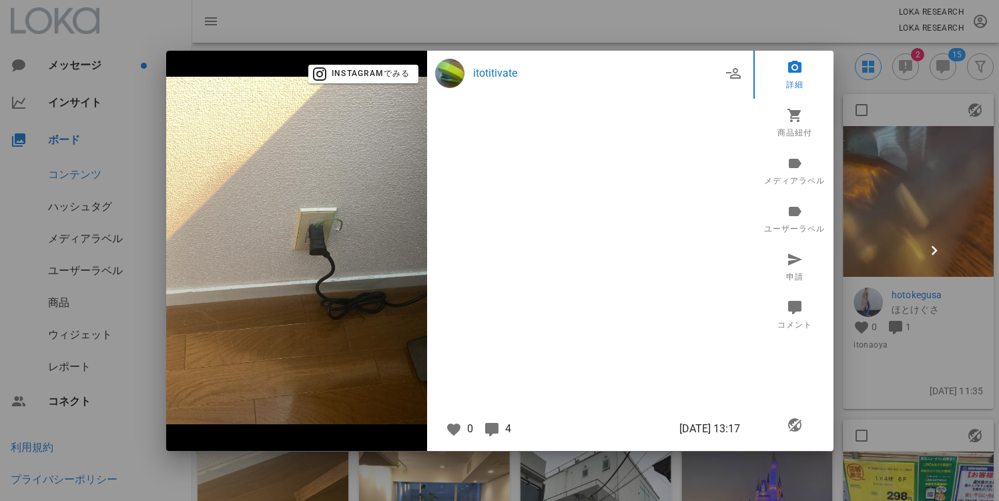
click at [642, 320] on div at bounding box center [590, 260] width 310 height 312
click at [814, 259] on link "申請" at bounding box center [794, 267] width 83 height 48
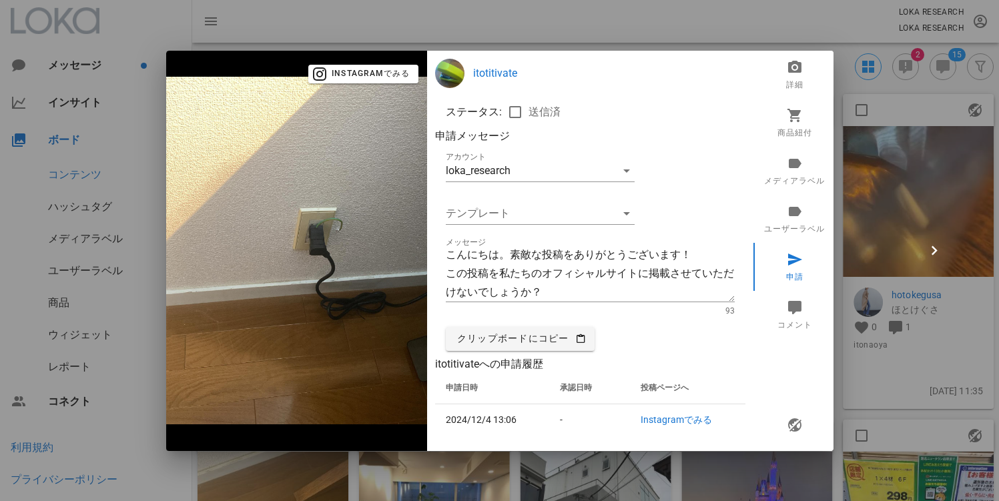
click at [534, 14] on div at bounding box center [499, 250] width 999 height 501
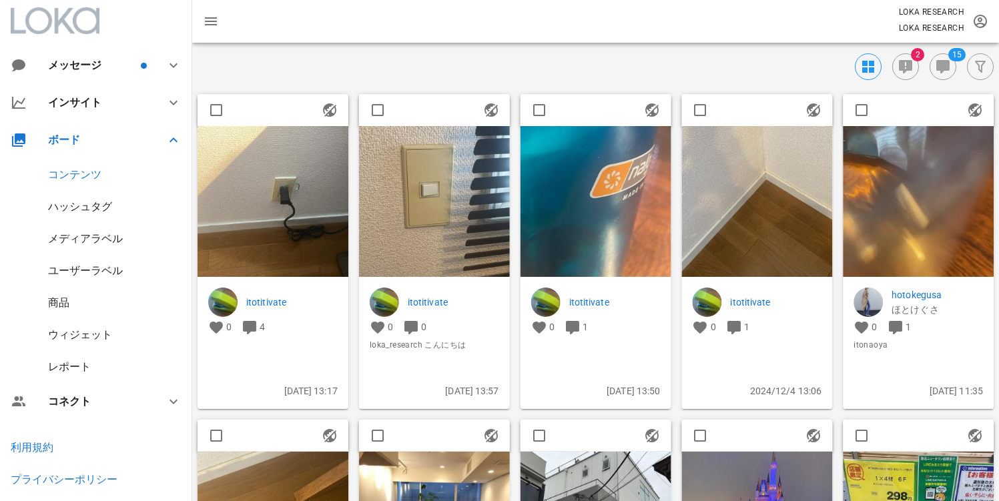
click at [302, 177] on img at bounding box center [273, 201] width 151 height 151
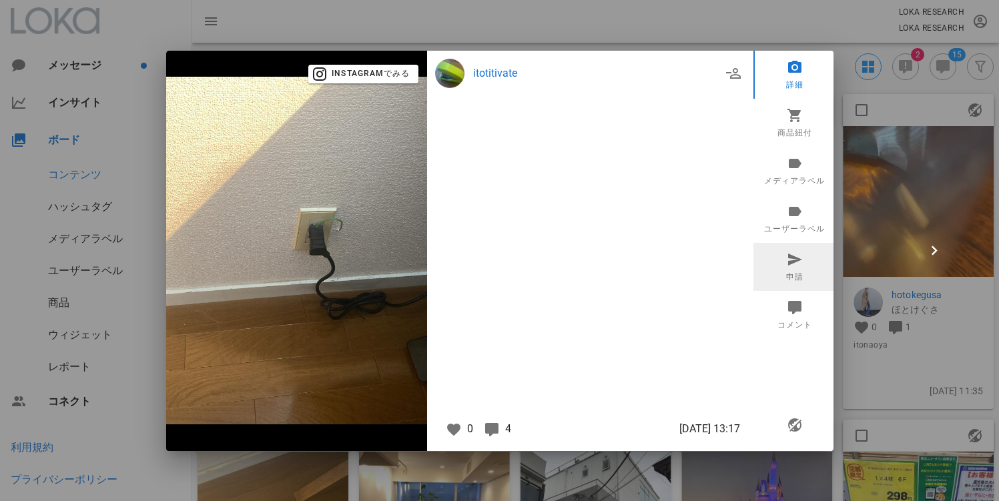
click at [786, 262] on icon at bounding box center [794, 259] width 16 height 16
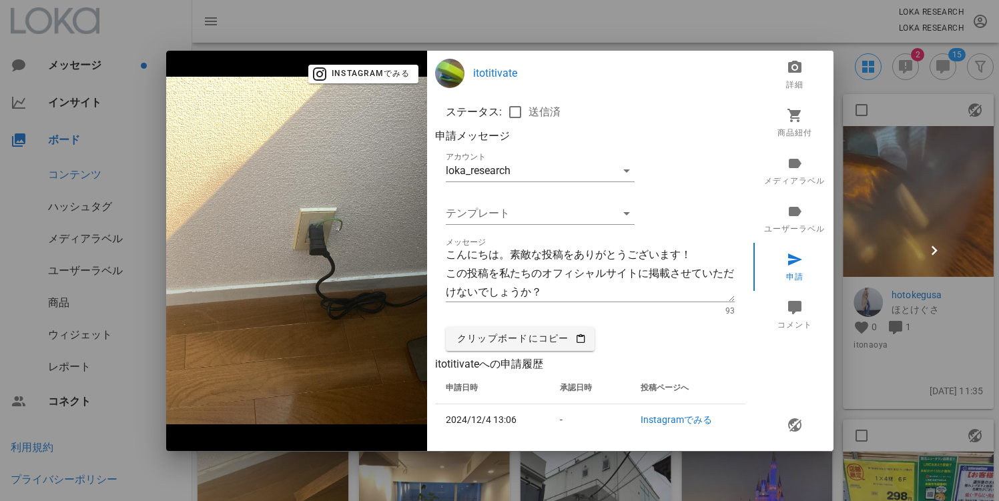
click at [576, 39] on div at bounding box center [499, 250] width 999 height 501
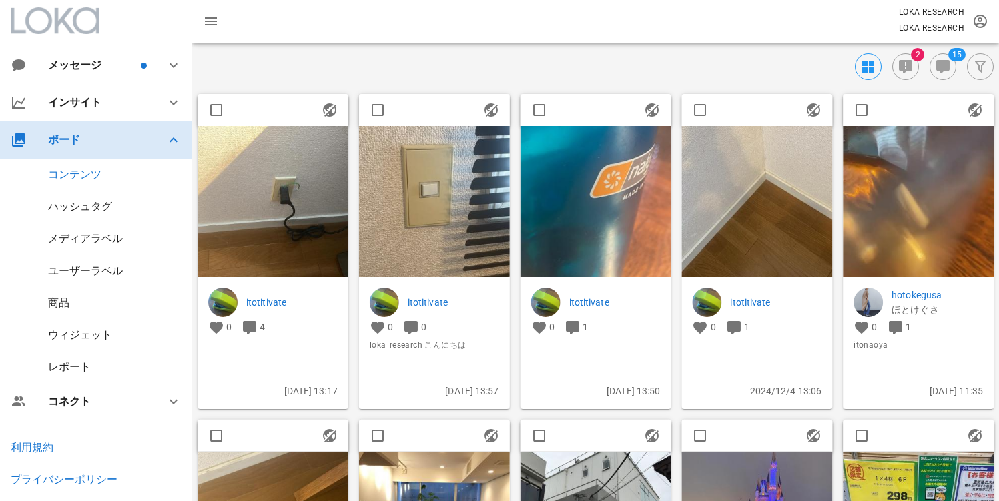
click at [142, 148] on div "ボード" at bounding box center [96, 139] width 192 height 37
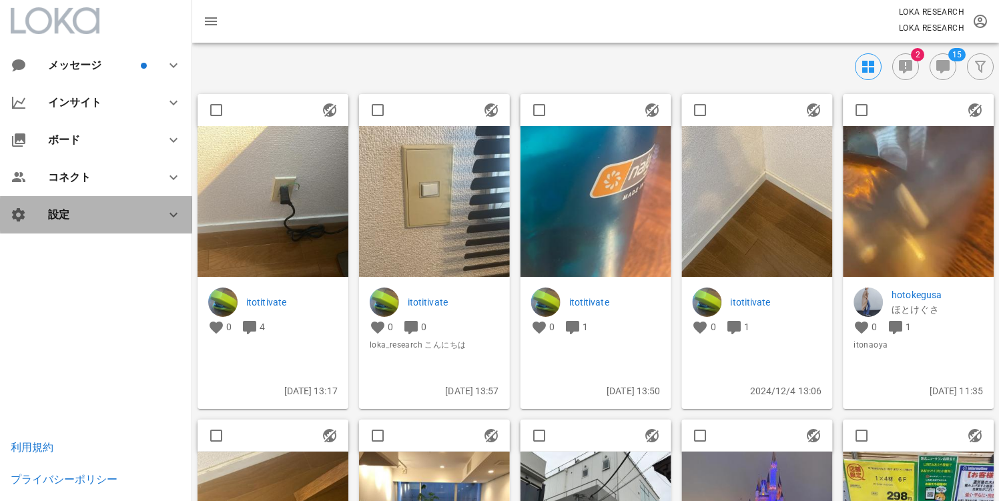
click at [119, 226] on div "設定" at bounding box center [96, 214] width 192 height 37
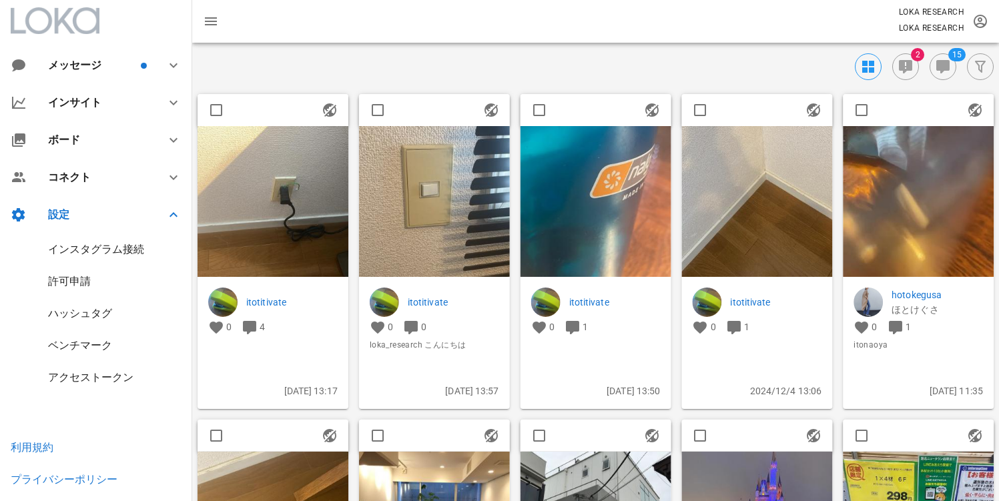
click at [322, 74] on div "15 2" at bounding box center [592, 66] width 801 height 27
click at [324, 179] on img at bounding box center [273, 201] width 151 height 151
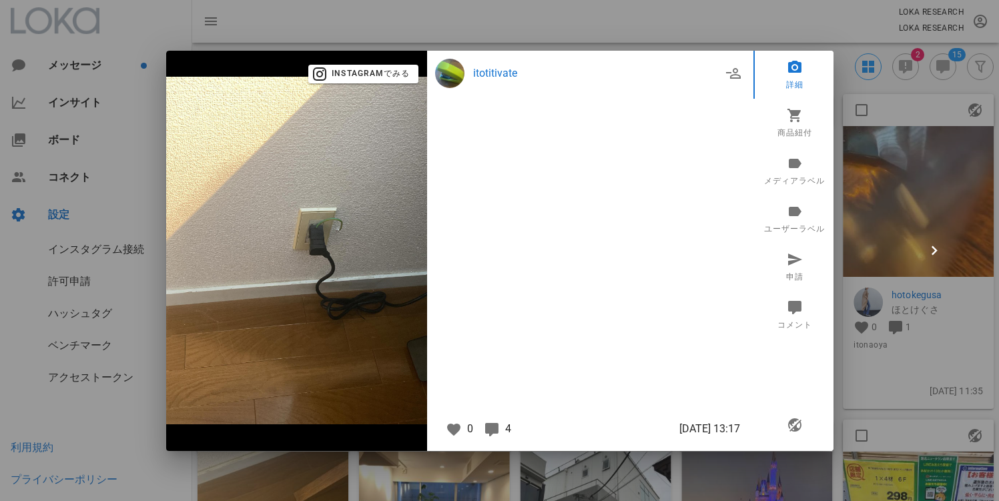
click at [302, 30] on div at bounding box center [499, 250] width 999 height 501
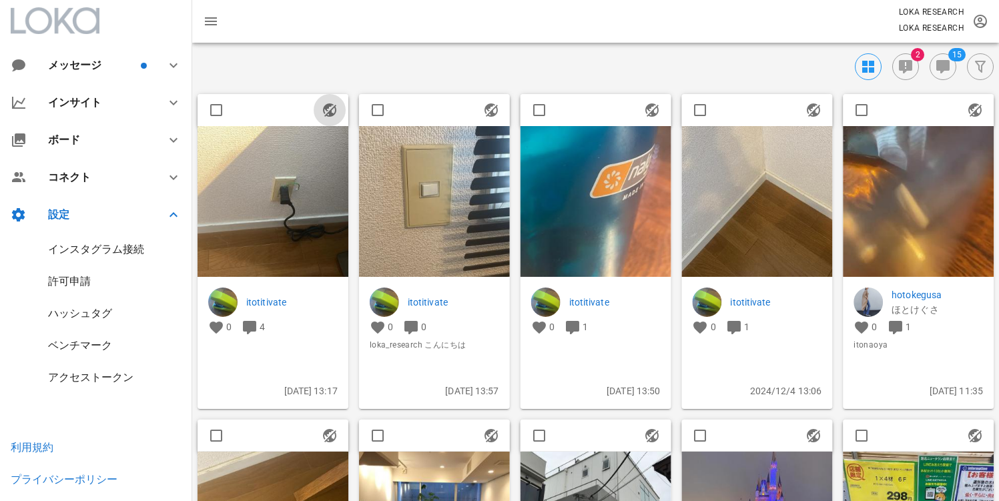
click at [327, 106] on icon "button" at bounding box center [330, 110] width 16 height 16
click at [327, 111] on icon "button" at bounding box center [330, 110] width 16 height 16
click at [297, 216] on img at bounding box center [273, 201] width 151 height 151
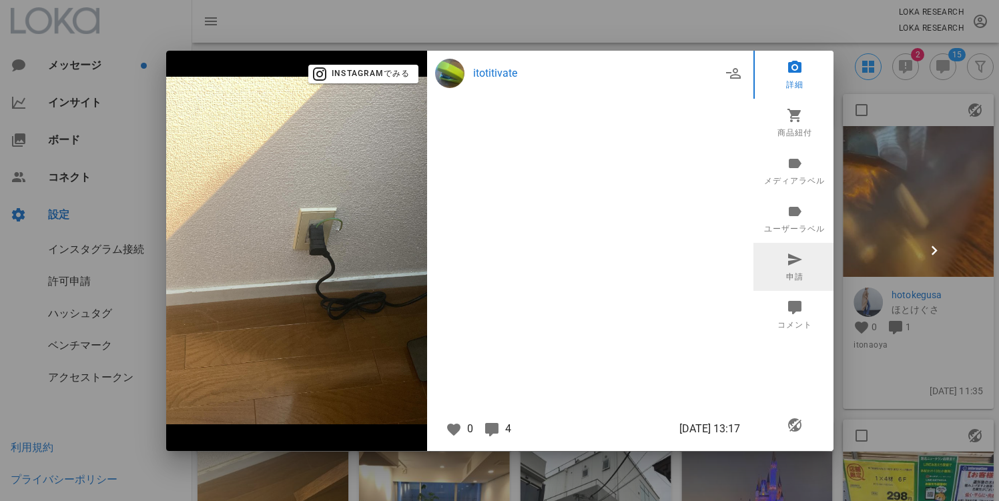
click at [793, 272] on link "申請" at bounding box center [794, 267] width 83 height 48
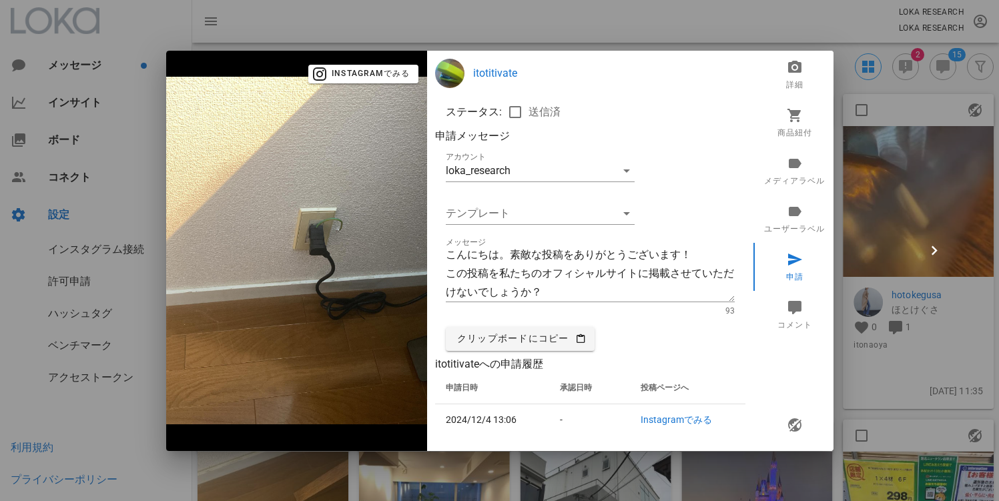
click at [955, 154] on div at bounding box center [499, 250] width 999 height 501
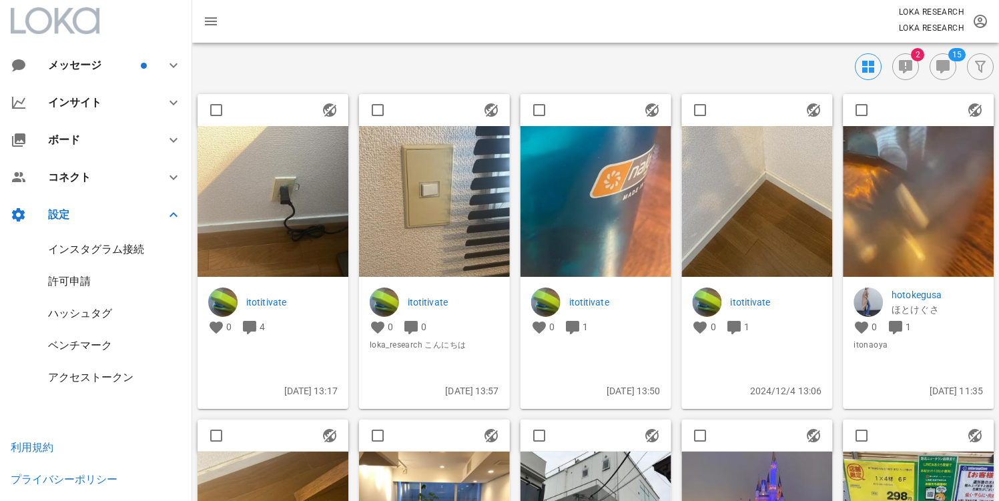
click at [273, 181] on img at bounding box center [273, 201] width 151 height 151
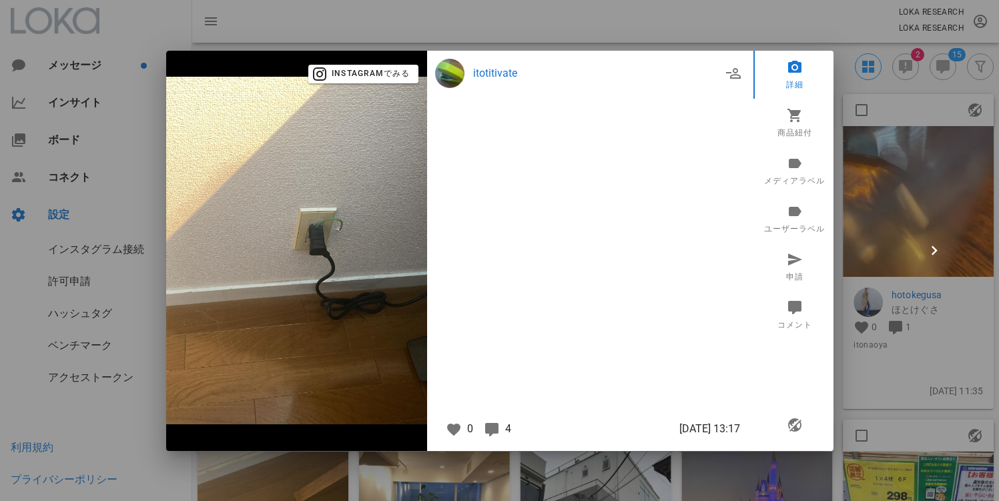
click at [881, 139] on div at bounding box center [499, 250] width 999 height 501
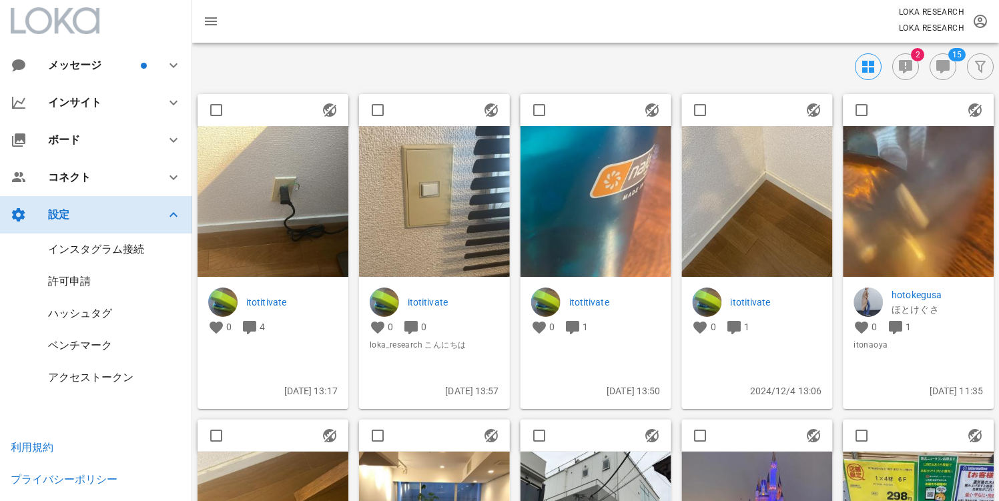
click at [89, 220] on div "設定" at bounding box center [98, 214] width 101 height 13
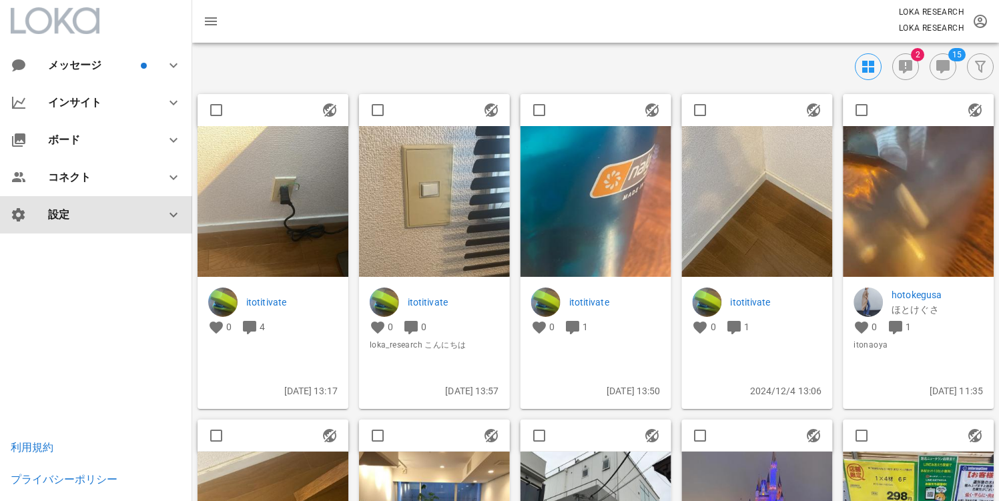
click at [118, 220] on div "設定" at bounding box center [98, 214] width 101 height 13
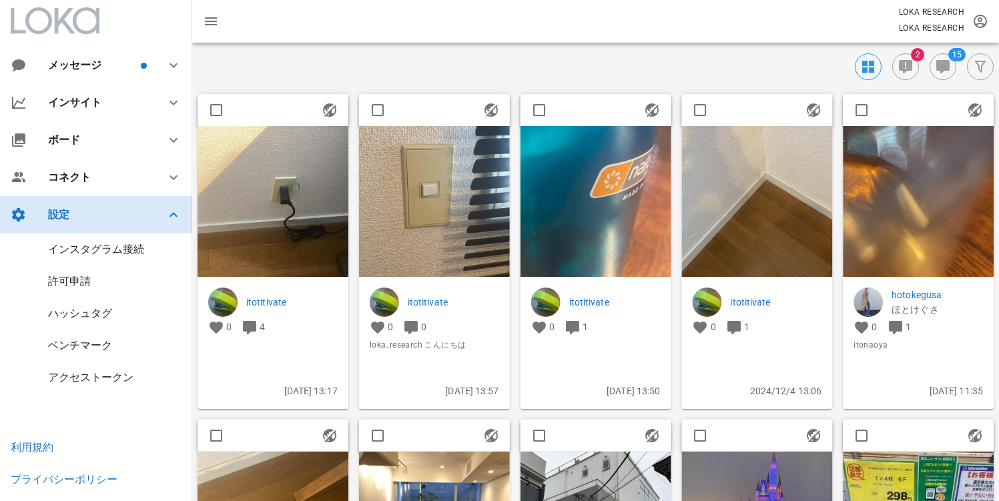
click at [89, 227] on div "設定" at bounding box center [96, 214] width 192 height 37
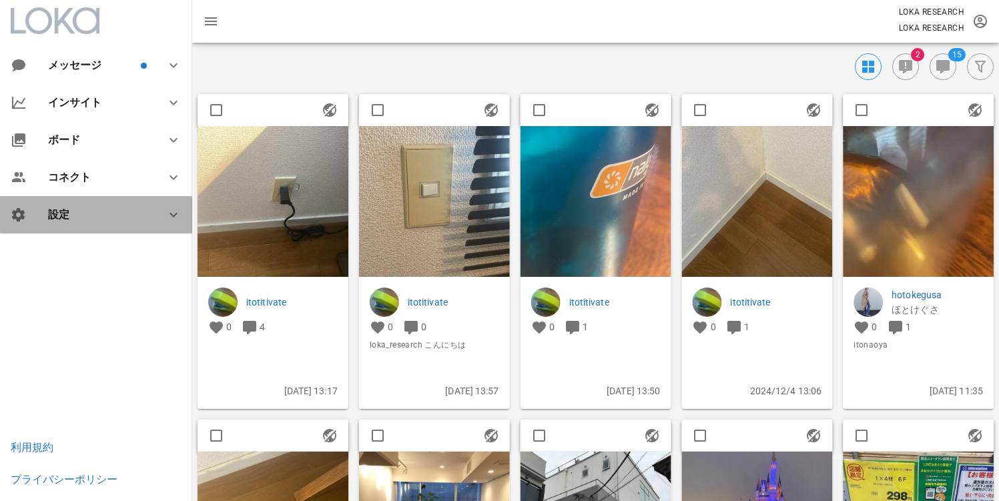
click at [86, 226] on div "設定" at bounding box center [96, 214] width 192 height 37
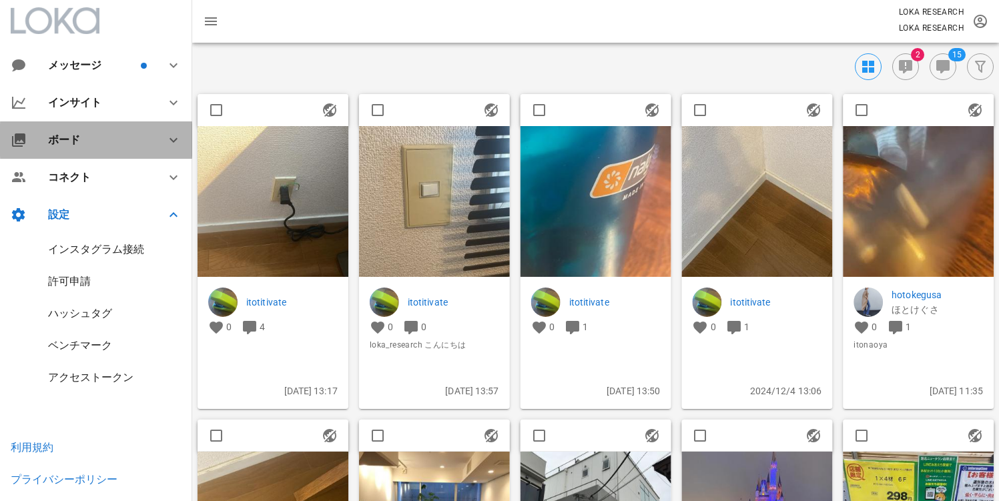
click at [83, 133] on div "ボード" at bounding box center [98, 139] width 101 height 13
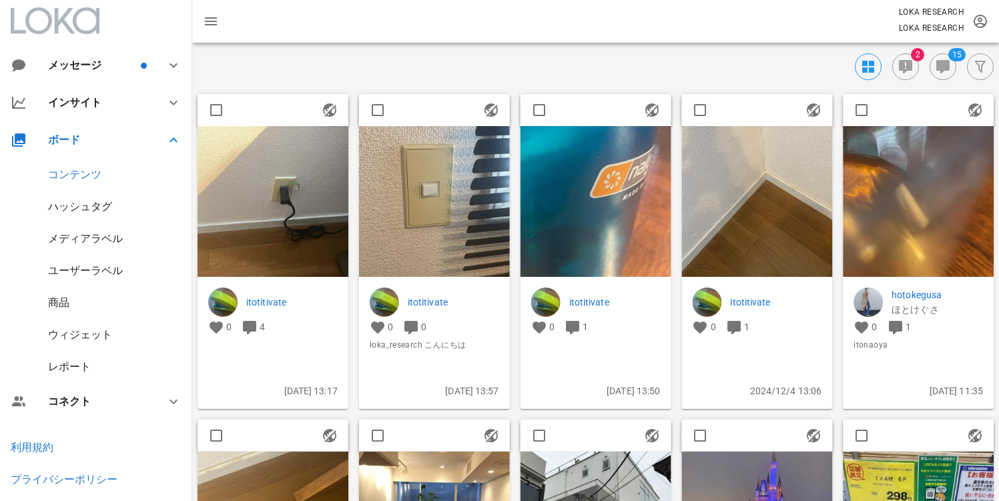
click at [49, 303] on div "商品" at bounding box center [58, 302] width 21 height 13
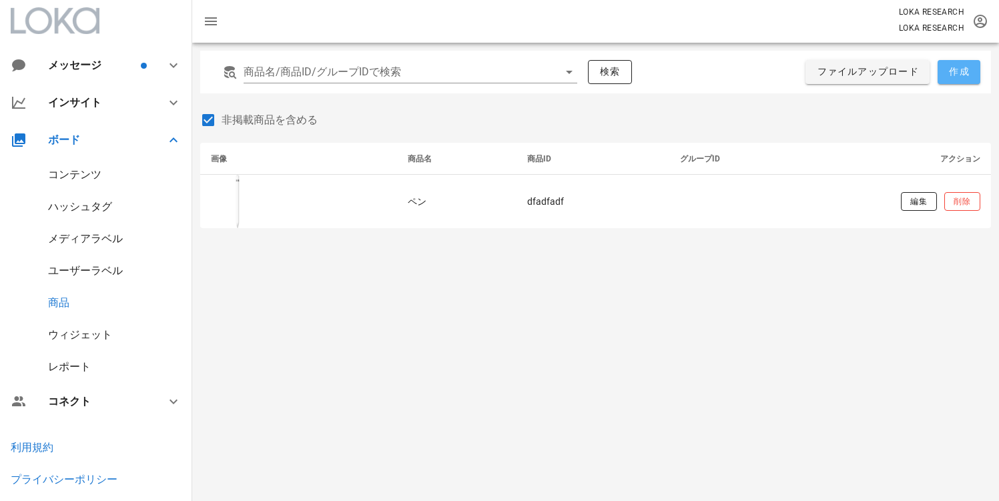
click at [962, 82] on button "作成" at bounding box center [958, 72] width 43 height 24
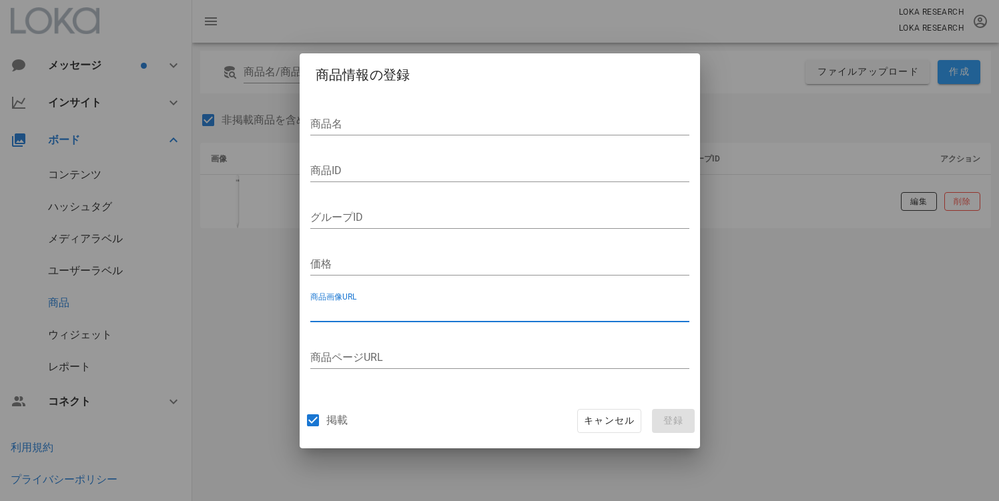
click at [350, 307] on input "商品画像URL" at bounding box center [499, 310] width 379 height 21
drag, startPoint x: 340, startPoint y: 301, endPoint x: 372, endPoint y: 296, distance: 33.0
click at [372, 296] on div "商品画像URL" at bounding box center [499, 314] width 379 height 44
click at [510, 426] on div "掲載 キャンセル 登録" at bounding box center [500, 421] width 400 height 55
click at [450, 315] on input "商品画像URL" at bounding box center [499, 310] width 379 height 21
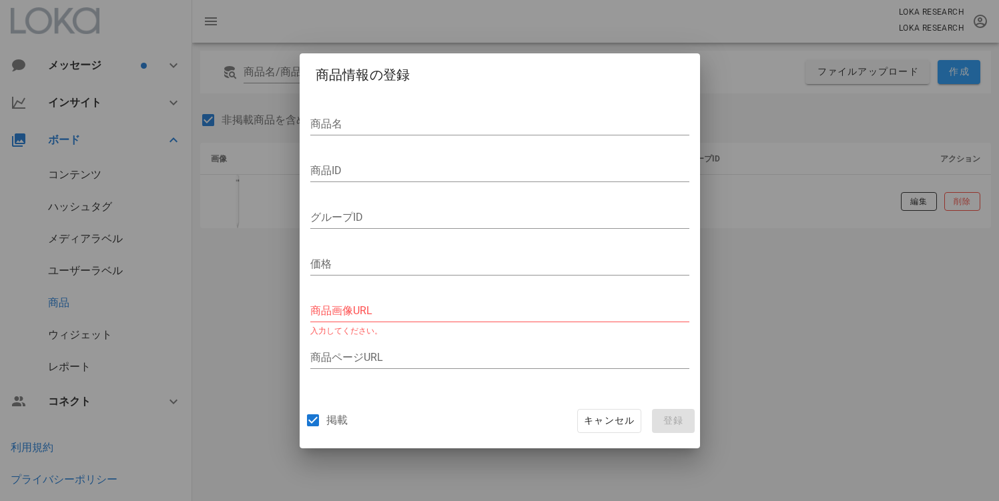
click at [444, 392] on div "商品名 商品ID グループID 価格 商品画像URL 入力してください。 商品ページURL" at bounding box center [500, 243] width 400 height 302
click at [374, 309] on input "商品画像URL" at bounding box center [499, 310] width 379 height 21
click at [373, 269] on input "価格" at bounding box center [499, 264] width 379 height 21
click at [440, 346] on div "商品ページURL" at bounding box center [499, 361] width 379 height 44
click at [452, 388] on div "商品名 商品ID グループID 価格 商品画像URL 入力してください。 商品ページURL" at bounding box center [500, 243] width 400 height 302
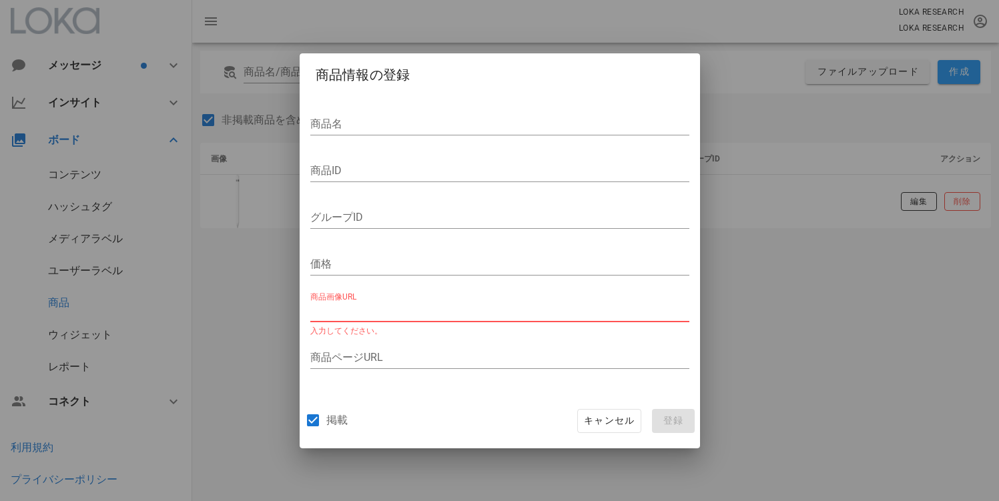
drag, startPoint x: 372, startPoint y: 314, endPoint x: 314, endPoint y: 310, distance: 58.9
click at [314, 310] on input "商品画像URL" at bounding box center [499, 310] width 379 height 21
click at [487, 403] on div "掲載 キャンセル 登録" at bounding box center [500, 421] width 400 height 55
click at [591, 415] on span "キャンセル" at bounding box center [608, 421] width 51 height 12
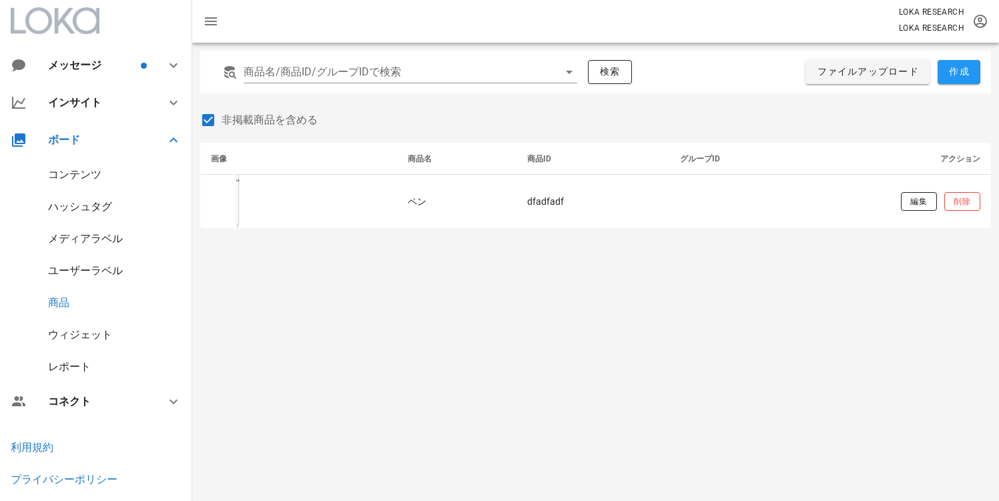
click at [394, 288] on div "商品名/商品ID/グループIDで検索 検索 ファイルアップロード 作成 非掲載商品を含める 画像 商品名 商品ID グループID アクション ペン dfadf…" at bounding box center [595, 272] width 807 height 458
